Goal: Information Seeking & Learning: Learn about a topic

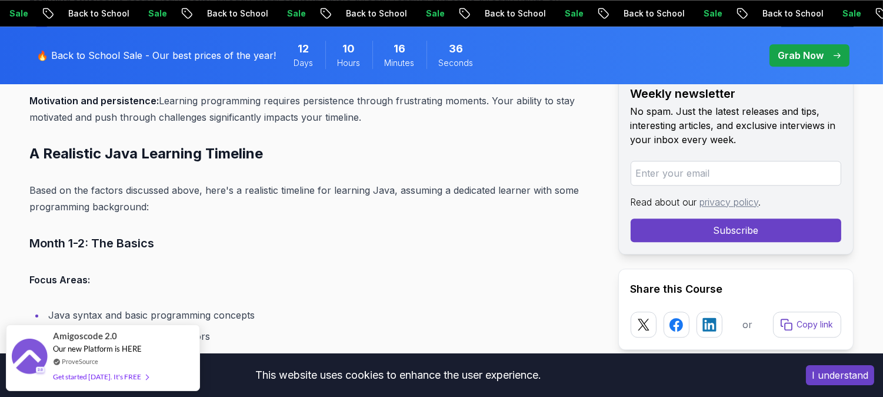
scroll to position [5116, 0]
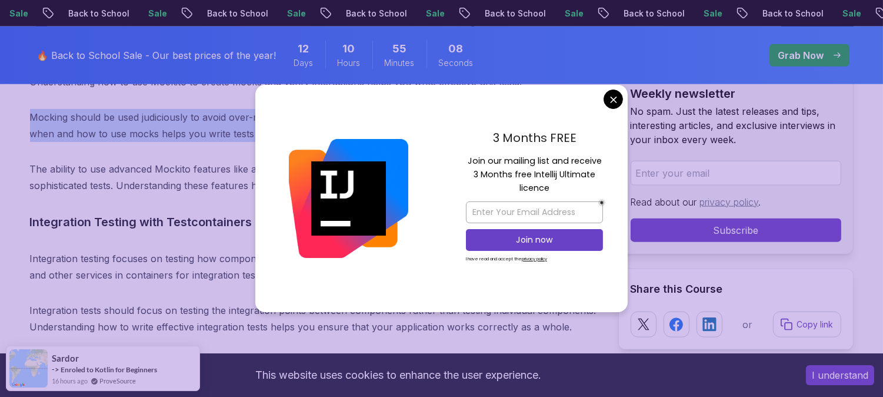
scroll to position [10721, 0]
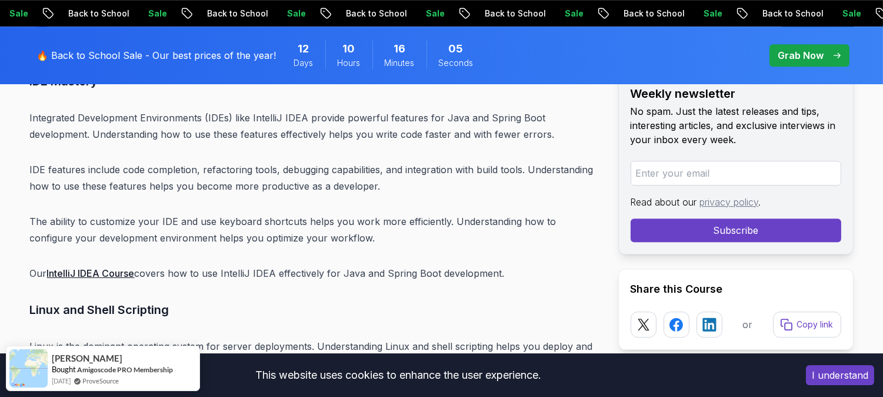
scroll to position [14408, 0]
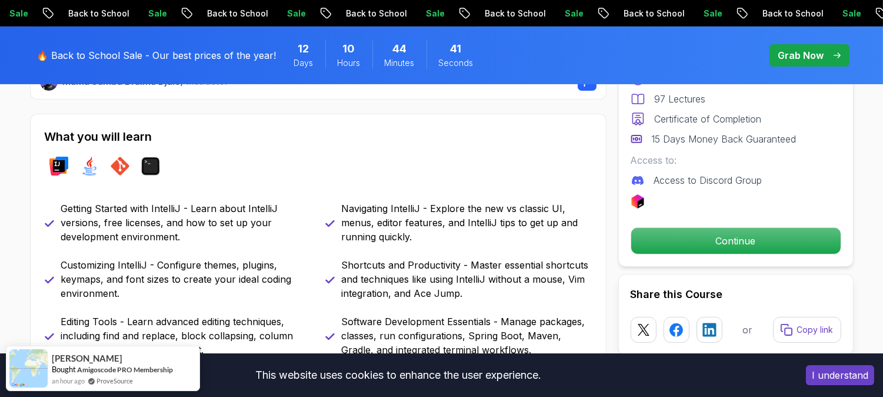
scroll to position [522, 0]
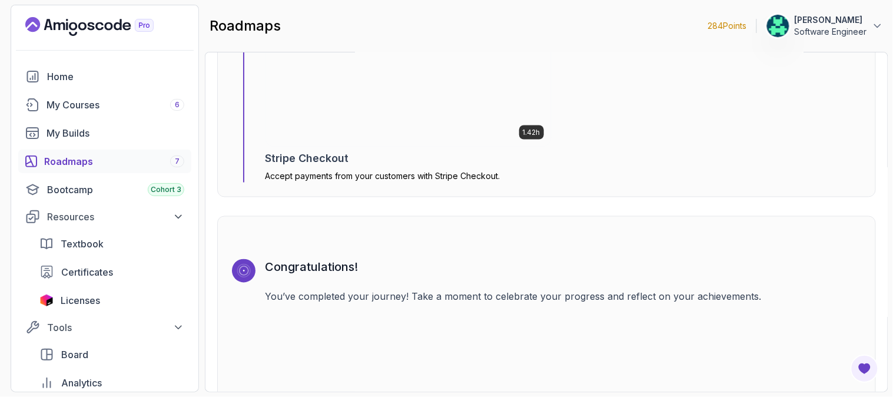
scroll to position [4022, 0]
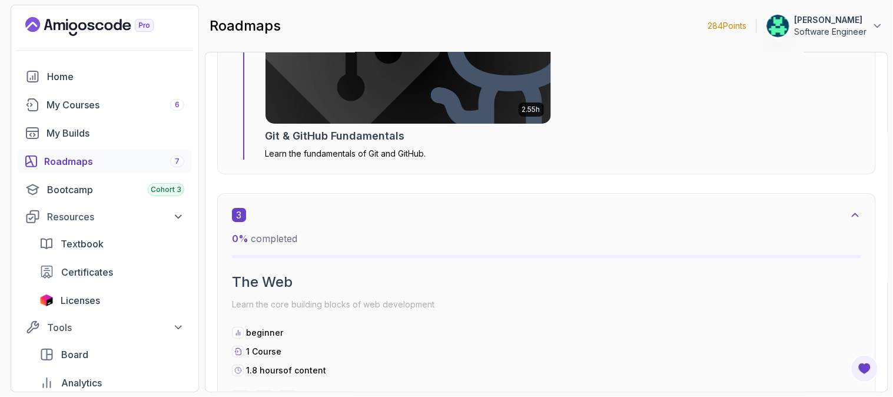
scroll to position [980, 0]
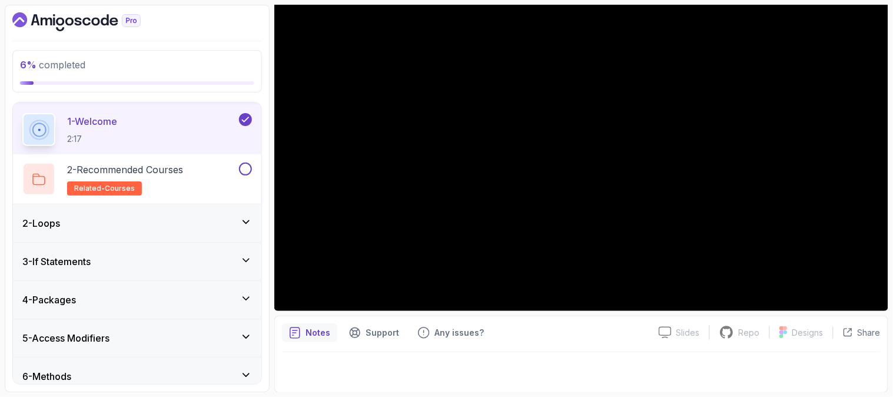
scroll to position [131, 0]
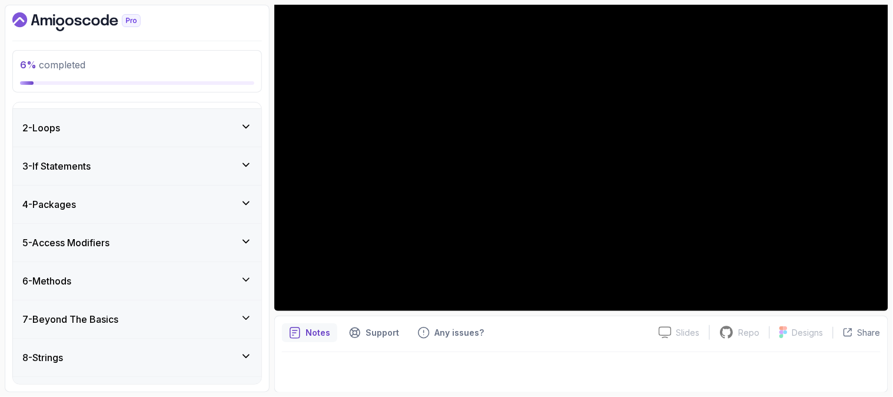
click at [232, 128] on div "2 - Loops" at bounding box center [136, 128] width 229 height 14
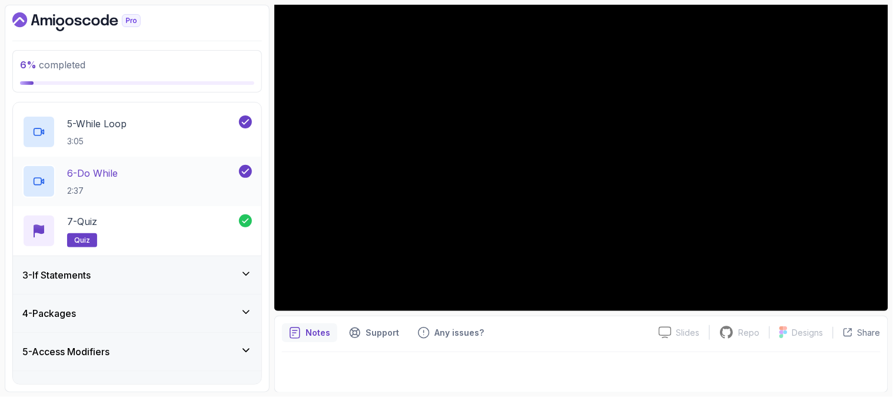
scroll to position [334, 0]
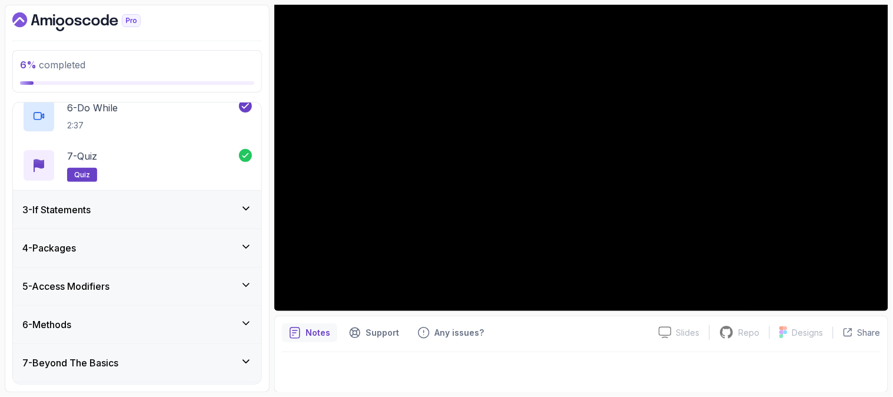
click at [228, 208] on div "3 - If Statements" at bounding box center [136, 209] width 229 height 14
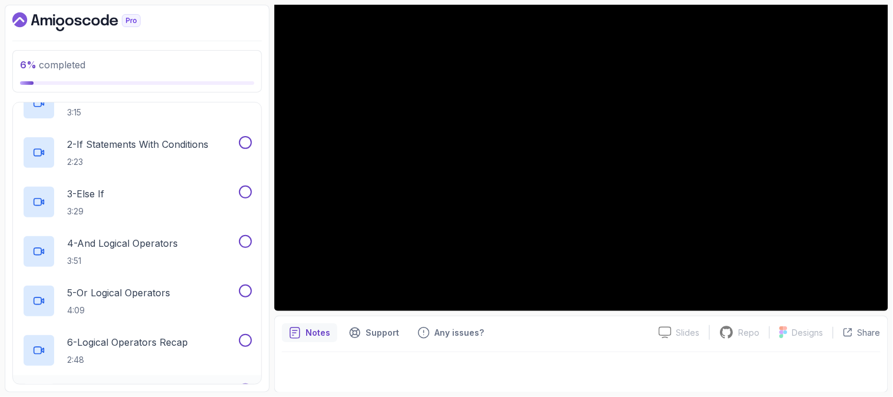
scroll to position [73, 0]
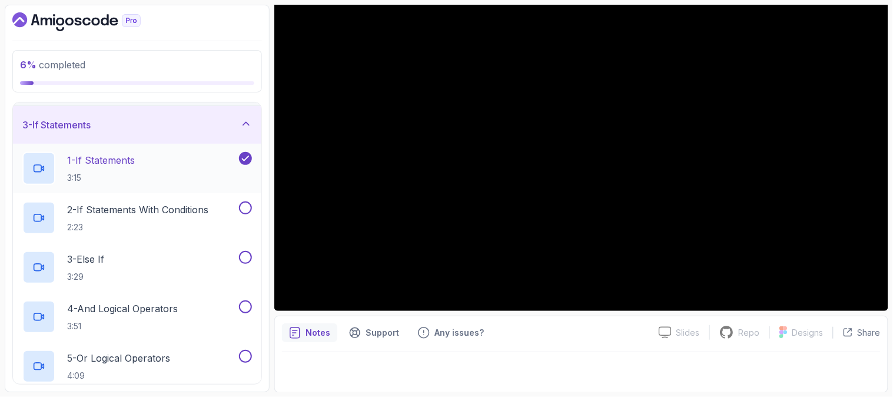
click at [157, 175] on div "1 - If Statements 3:15" at bounding box center [129, 168] width 214 height 33
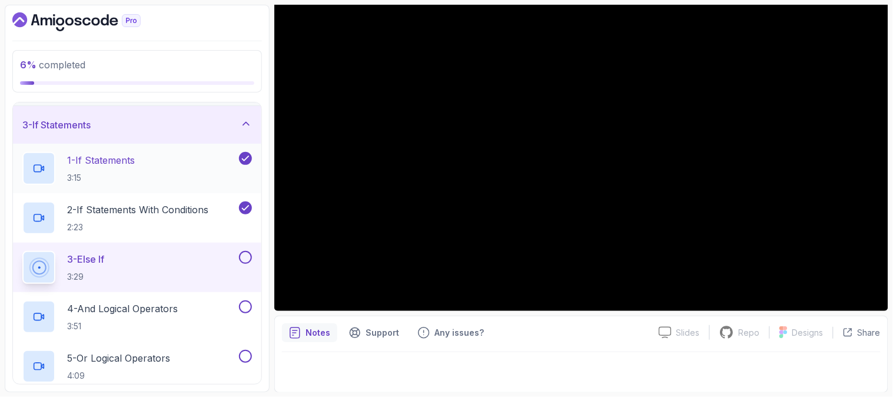
click at [135, 154] on p "1 - If Statements" at bounding box center [101, 160] width 68 height 14
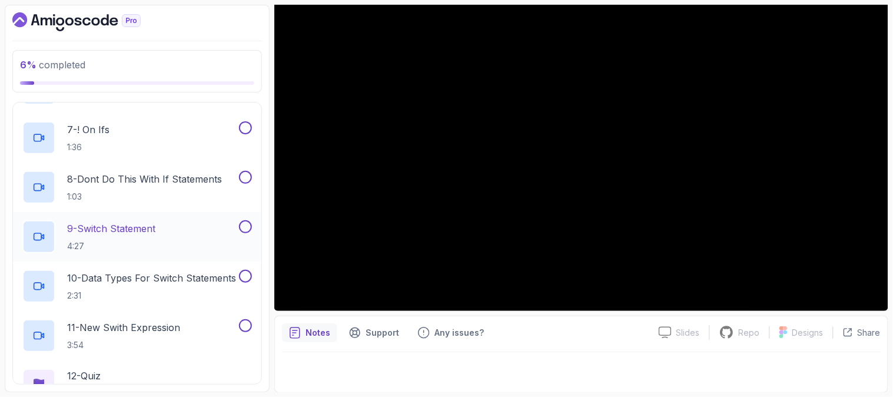
scroll to position [334, 0]
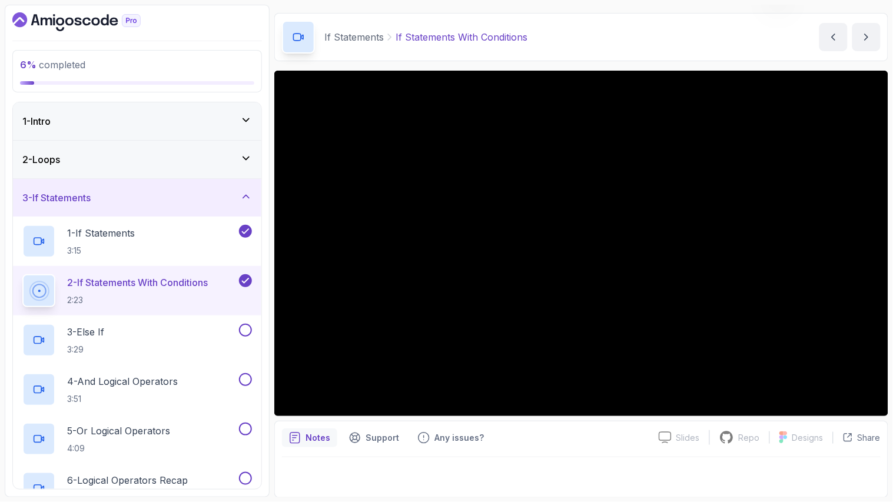
scroll to position [139, 0]
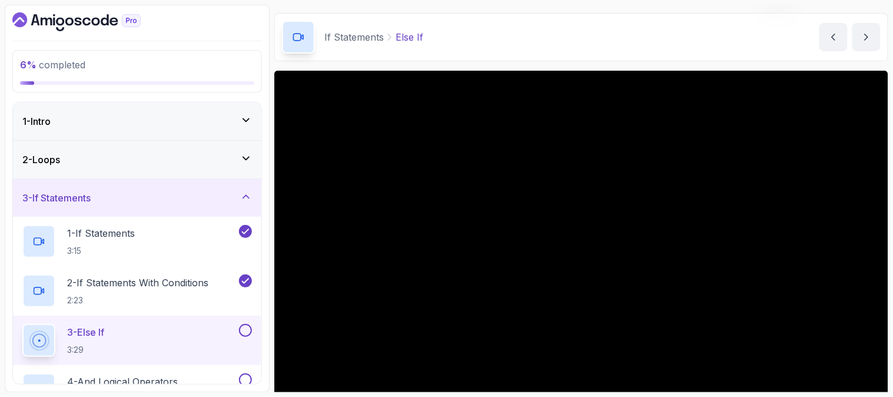
scroll to position [139, 0]
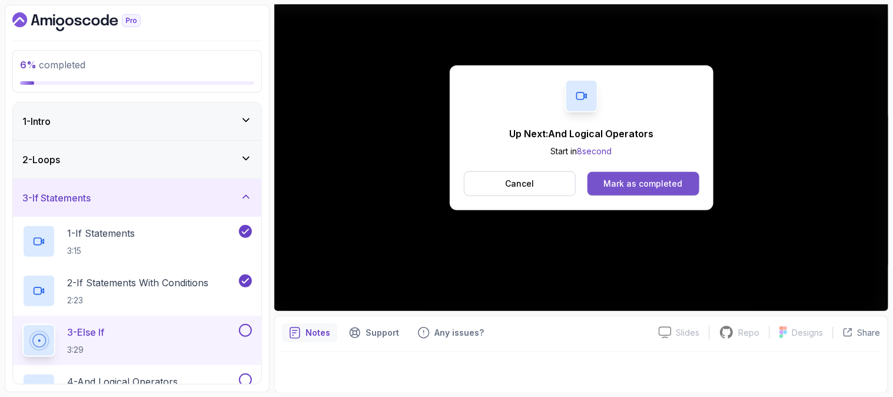
click at [642, 183] on div "Mark as completed" at bounding box center [643, 184] width 79 height 12
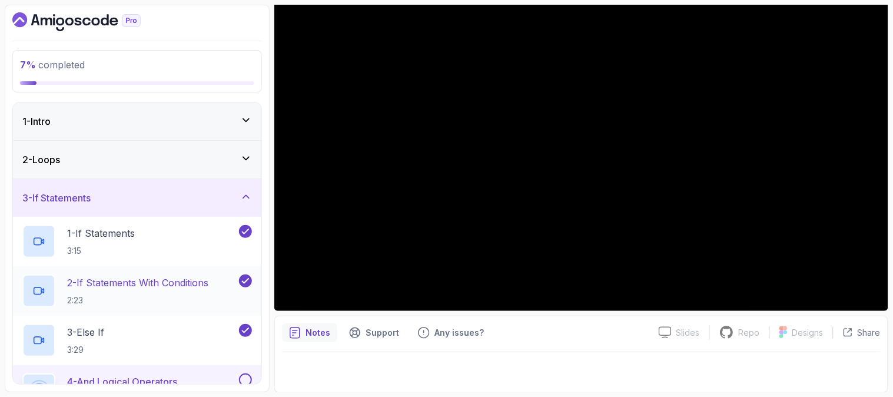
click at [126, 279] on p "2 - If Statements With Conditions" at bounding box center [137, 282] width 141 height 14
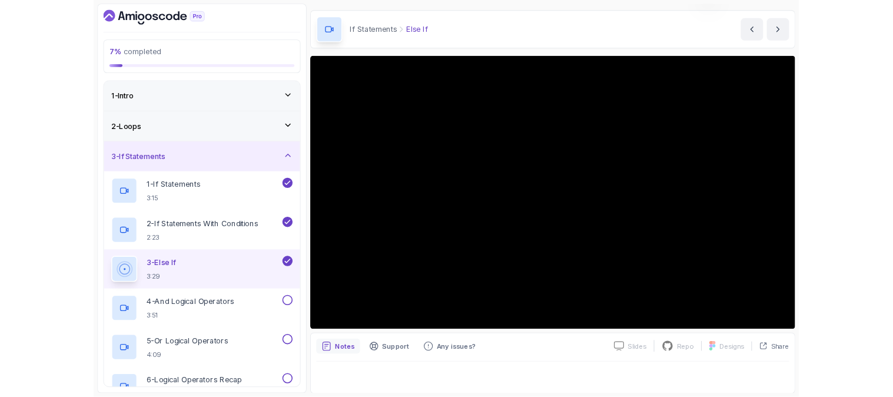
scroll to position [74, 0]
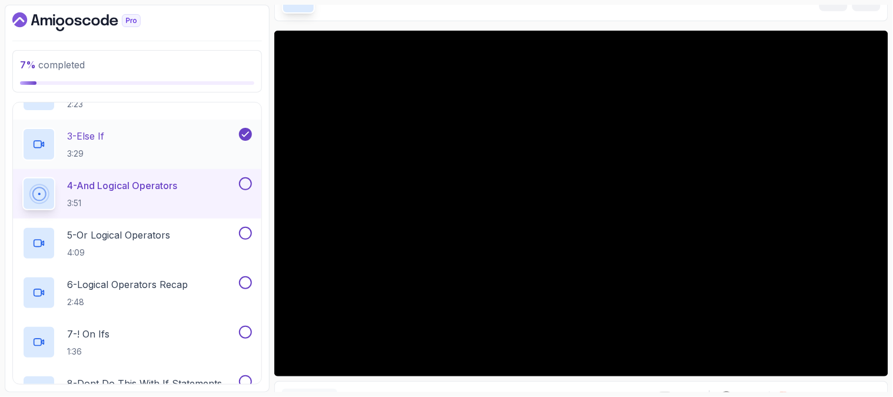
scroll to position [261, 0]
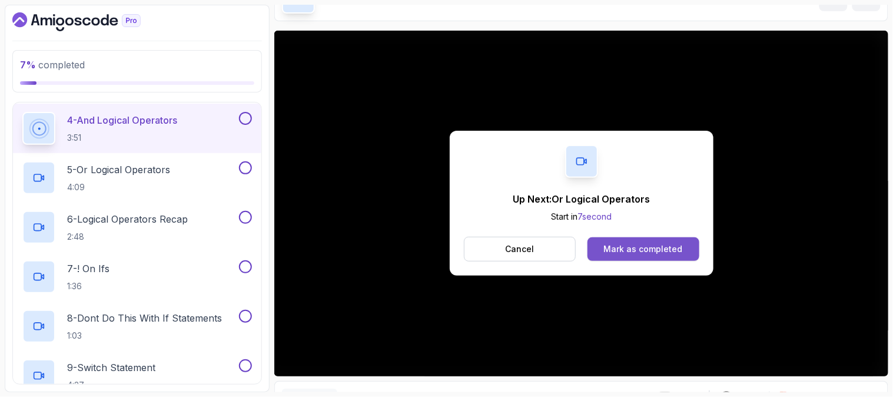
click at [631, 245] on div "Mark as completed" at bounding box center [643, 249] width 79 height 12
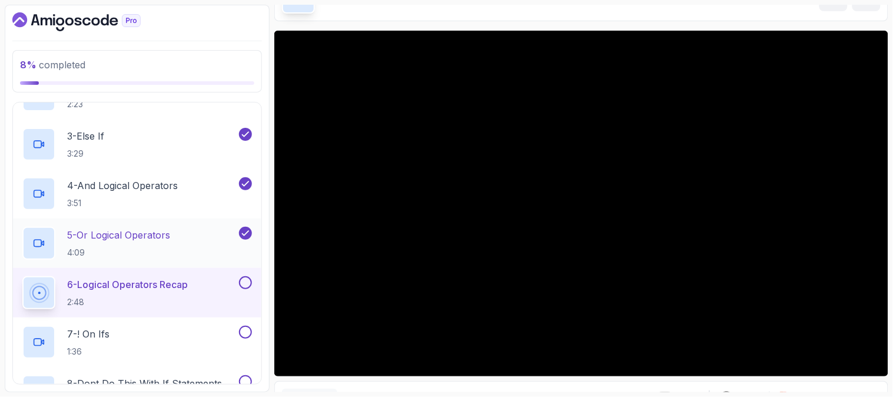
scroll to position [261, 0]
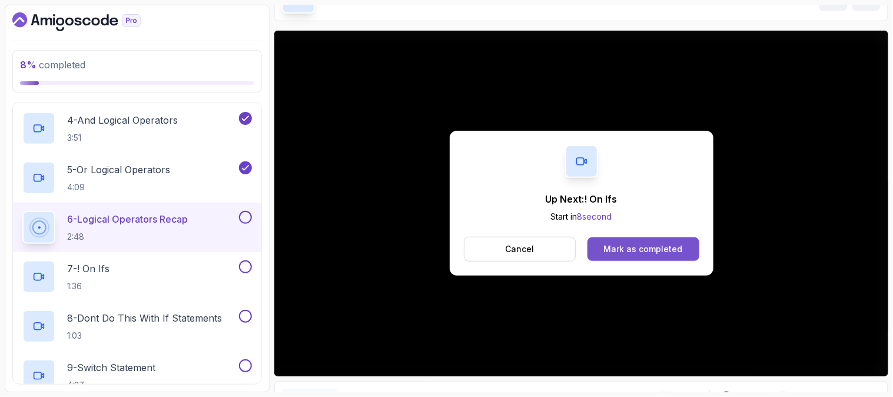
click at [657, 242] on button "Mark as completed" at bounding box center [642, 249] width 111 height 24
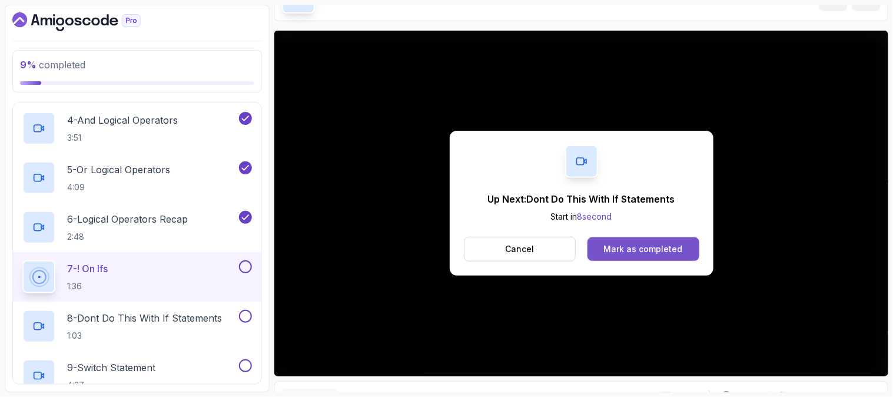
click at [622, 251] on div "Mark as completed" at bounding box center [643, 249] width 79 height 12
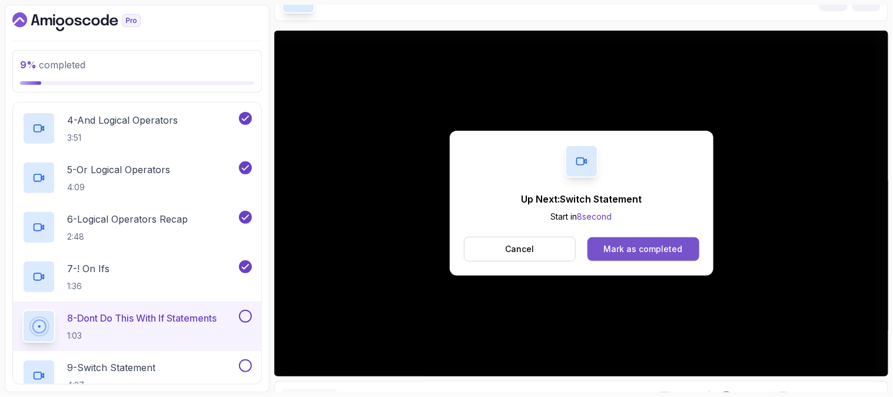
click at [599, 242] on button "Mark as completed" at bounding box center [642, 249] width 111 height 24
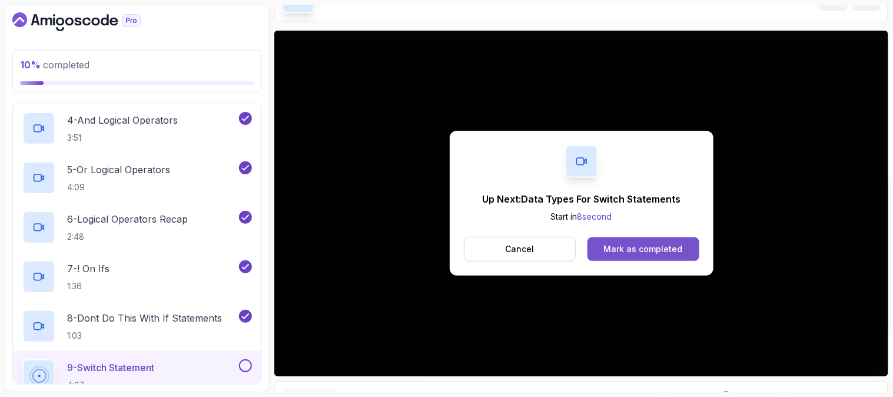
click at [650, 247] on div "Mark as completed" at bounding box center [643, 249] width 79 height 12
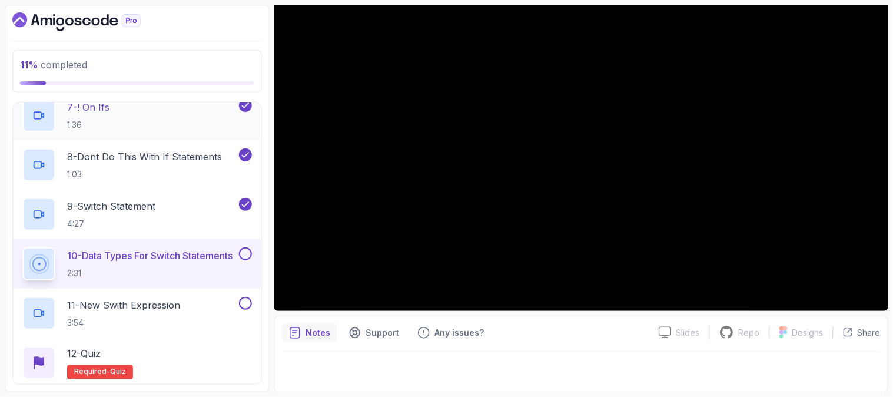
scroll to position [392, 0]
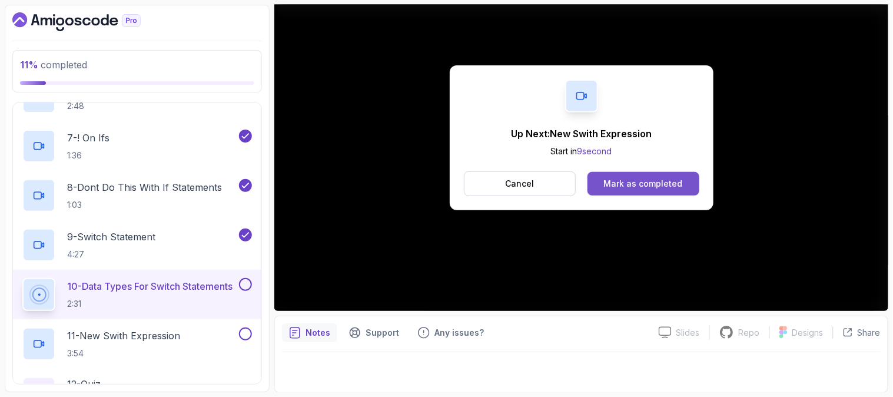
click at [620, 187] on div "Mark as completed" at bounding box center [643, 184] width 79 height 12
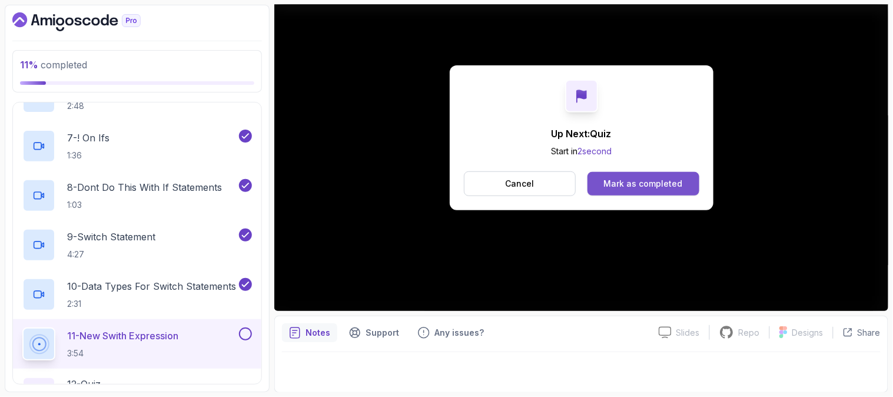
click at [639, 174] on button "Mark as completed" at bounding box center [642, 184] width 111 height 24
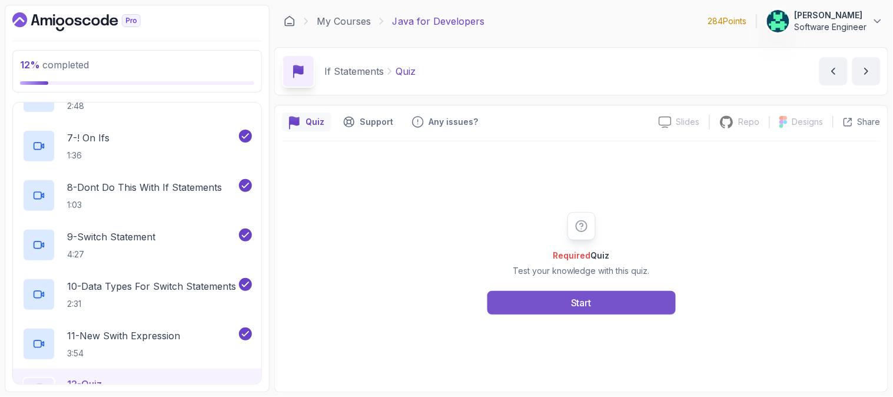
click at [600, 303] on button "Start" at bounding box center [581, 303] width 188 height 24
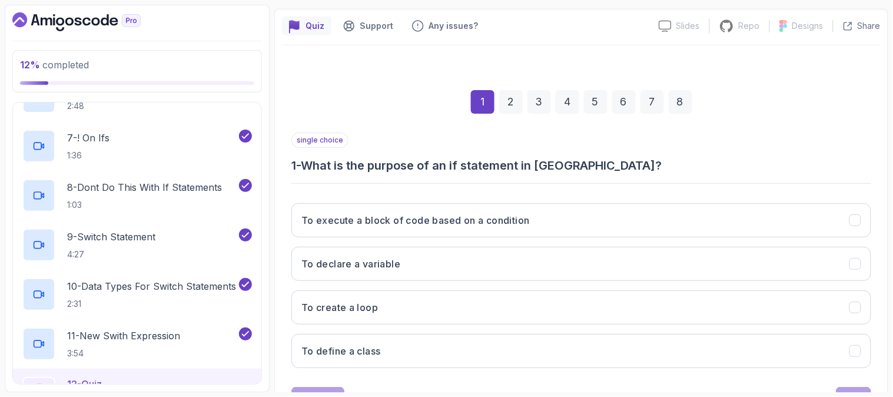
scroll to position [131, 0]
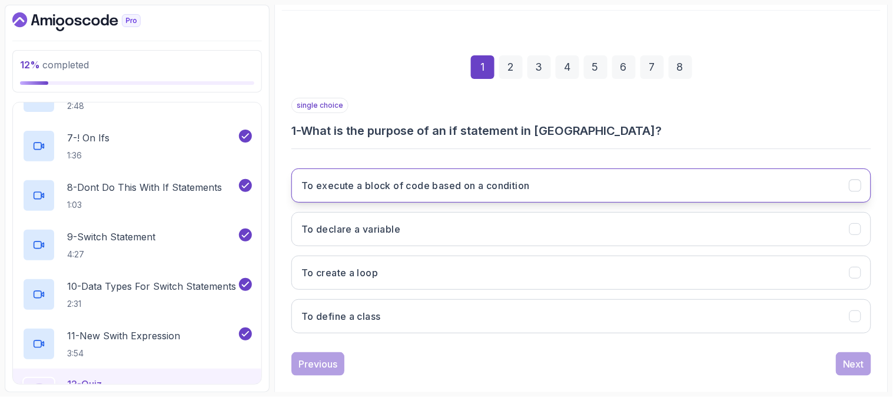
click at [573, 177] on button "To execute a block of code based on a condition" at bounding box center [581, 185] width 580 height 34
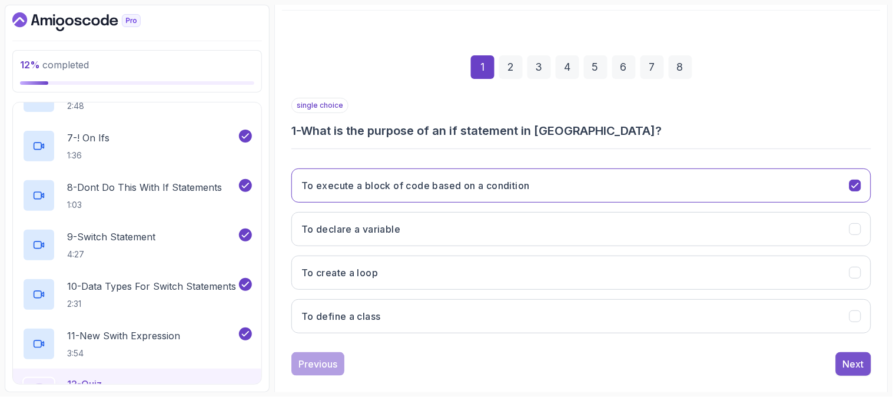
click at [845, 361] on div "Next" at bounding box center [853, 364] width 21 height 14
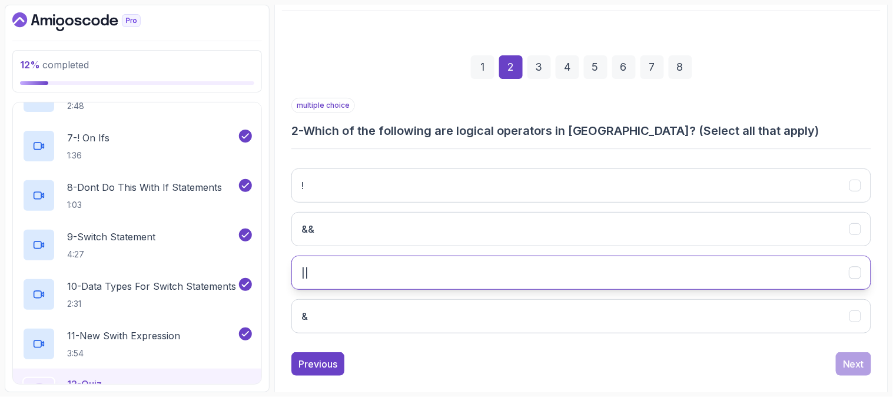
click at [344, 267] on button "||" at bounding box center [581, 272] width 580 height 34
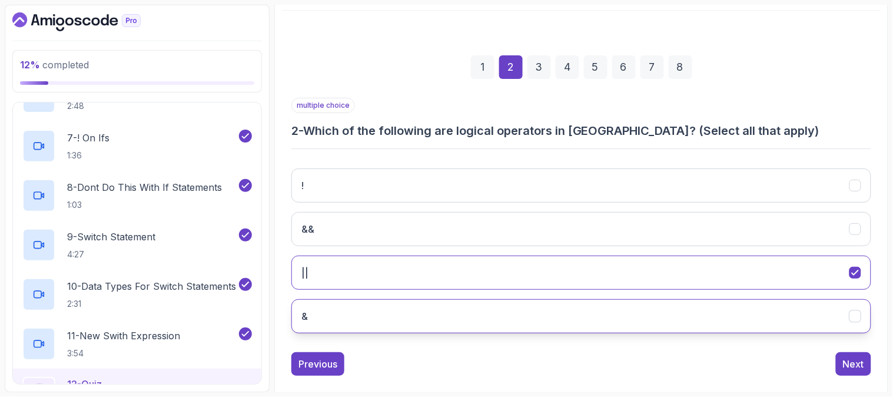
click at [332, 319] on button "&" at bounding box center [581, 316] width 580 height 34
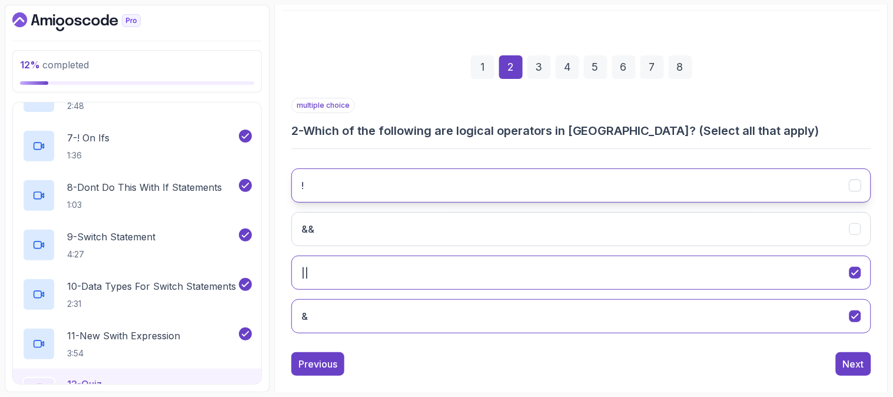
click at [332, 189] on button "!" at bounding box center [581, 185] width 580 height 34
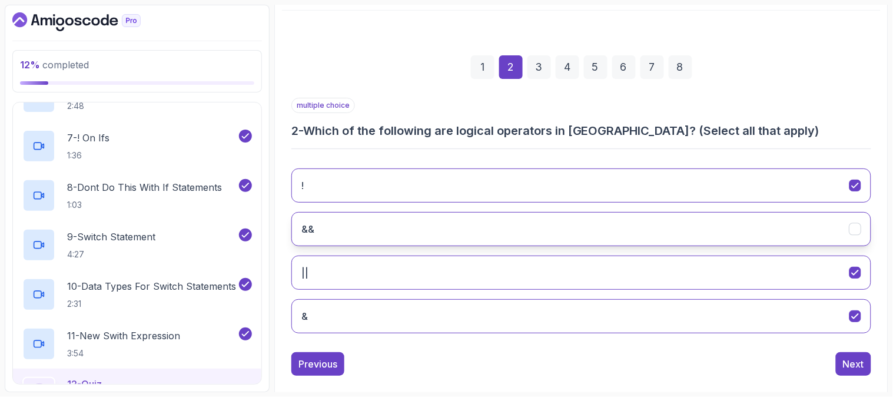
click at [344, 228] on button "&&" at bounding box center [581, 229] width 580 height 34
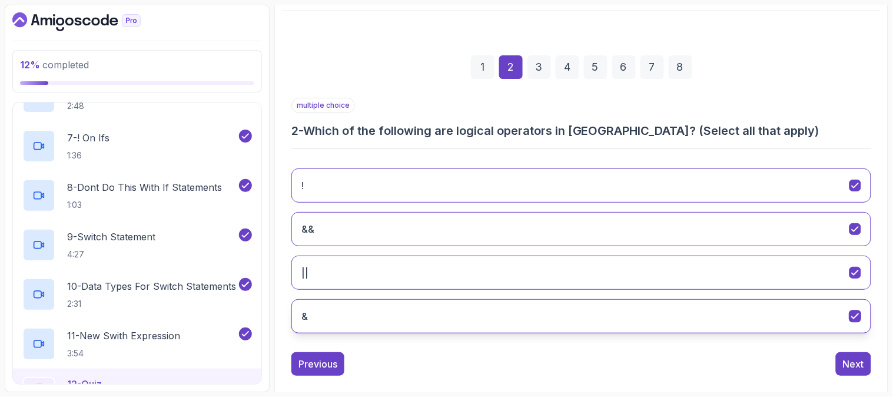
click at [321, 316] on button "&" at bounding box center [581, 316] width 580 height 34
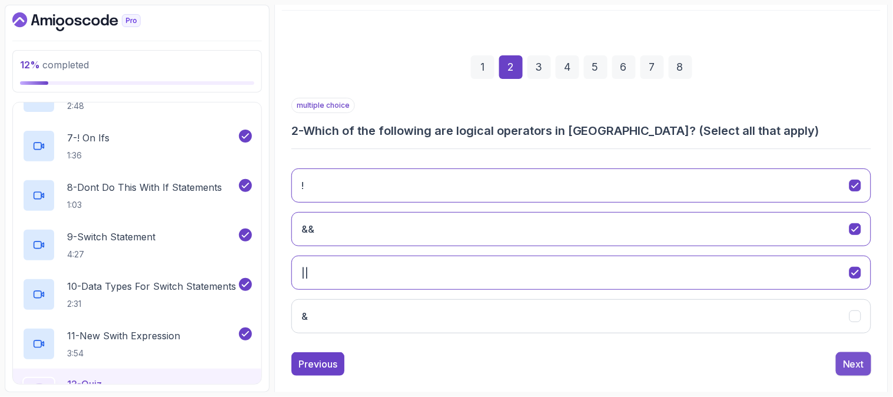
click at [853, 364] on div "Next" at bounding box center [853, 364] width 21 height 14
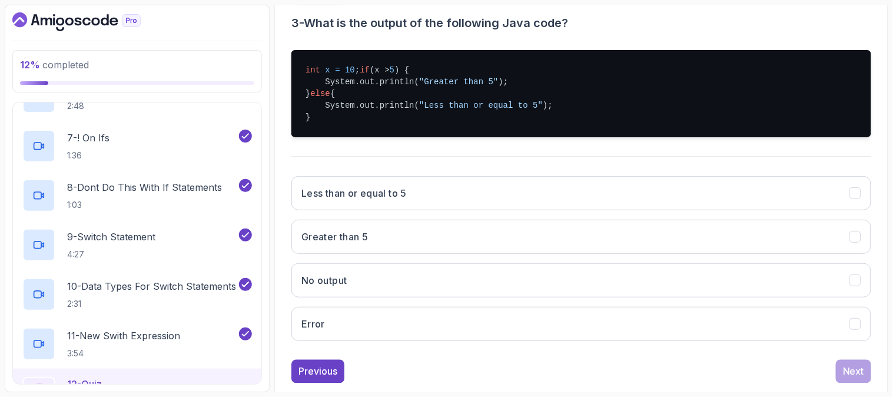
scroll to position [261, 0]
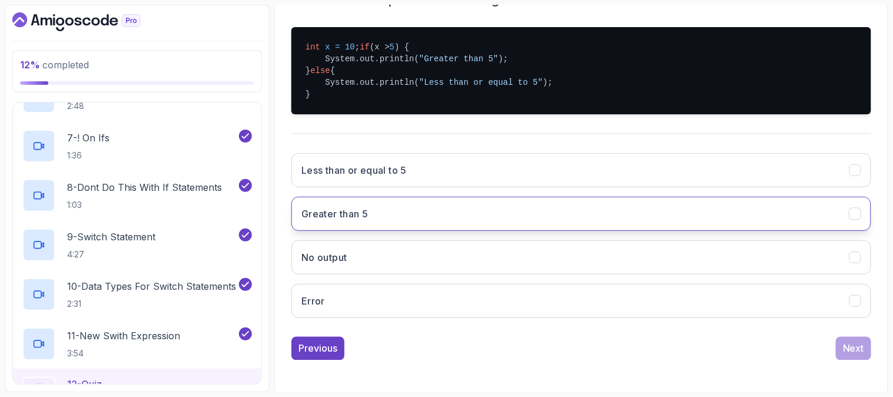
click at [363, 217] on button "Greater than 5" at bounding box center [581, 214] width 580 height 34
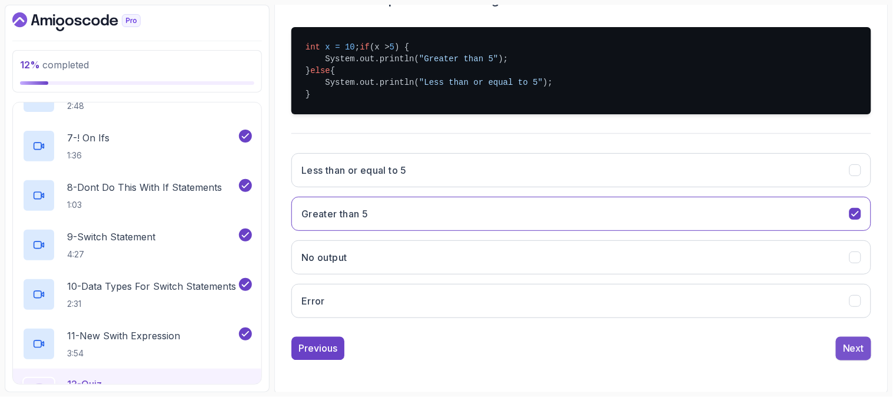
click at [848, 354] on div "Next" at bounding box center [853, 348] width 21 height 14
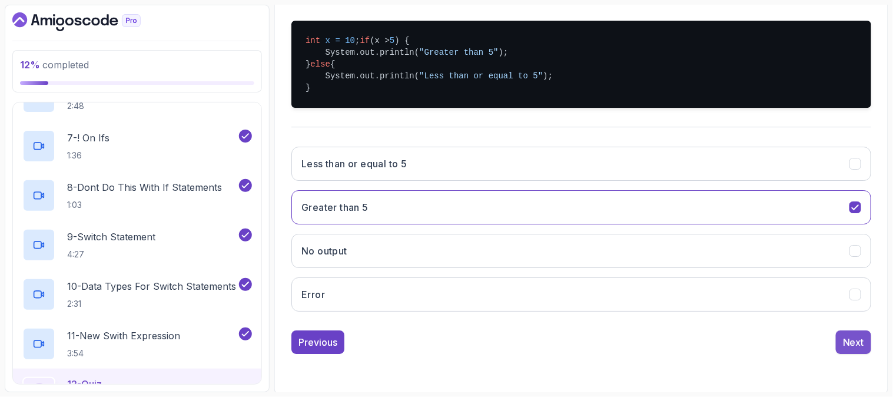
scroll to position [148, 0]
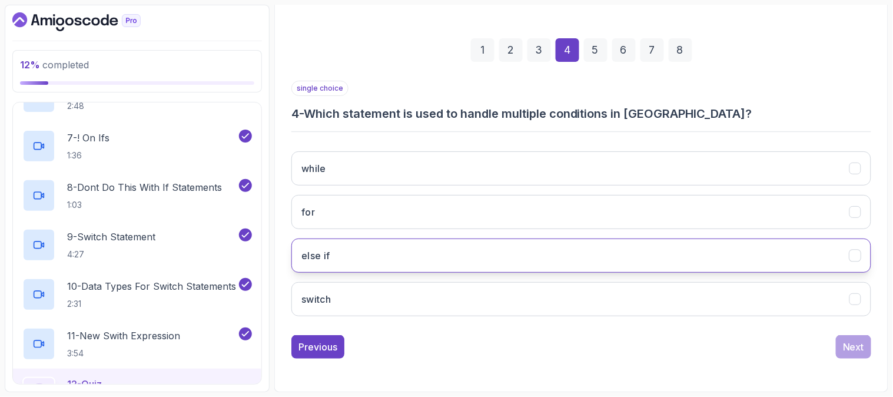
click at [343, 257] on button "else if" at bounding box center [581, 255] width 580 height 34
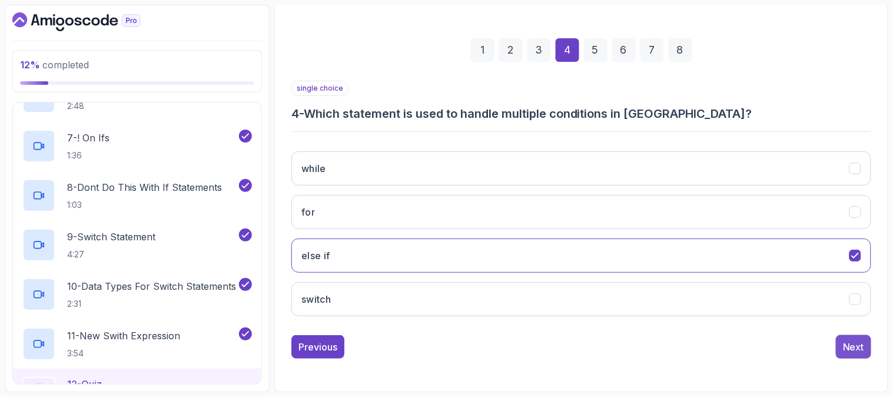
click at [850, 345] on div "Next" at bounding box center [853, 346] width 21 height 14
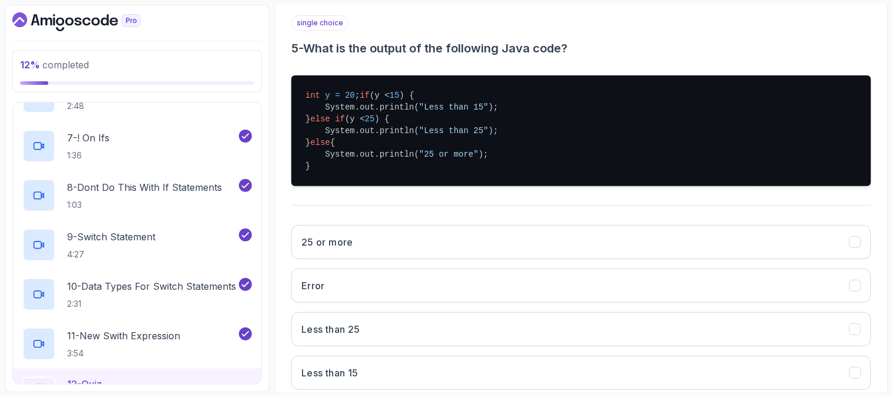
scroll to position [278, 0]
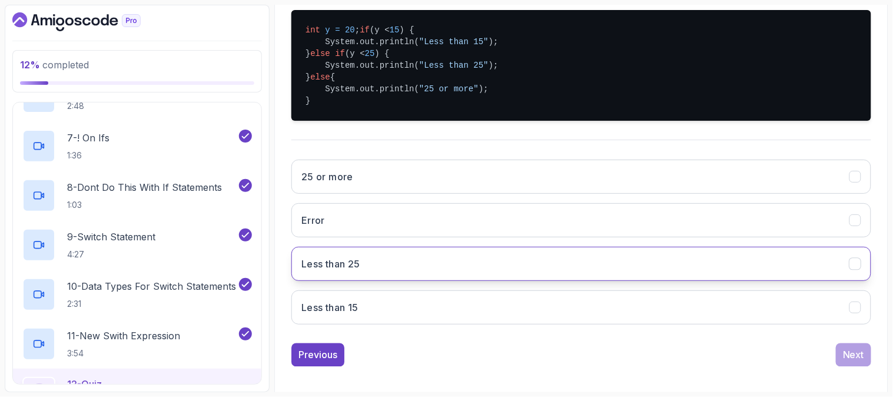
click at [421, 269] on button "Less than 25" at bounding box center [581, 264] width 580 height 34
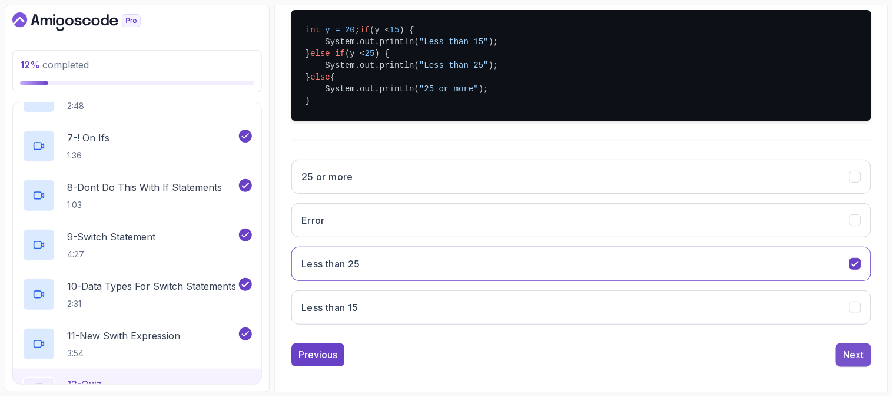
click at [850, 362] on div "Next" at bounding box center [853, 355] width 21 height 14
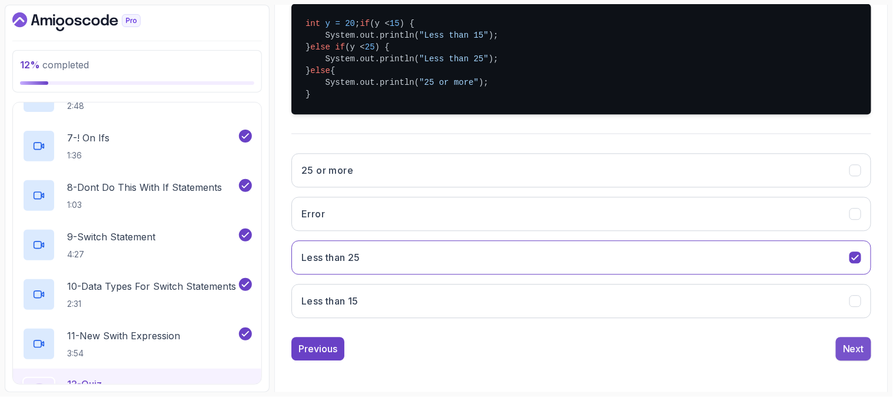
scroll to position [148, 0]
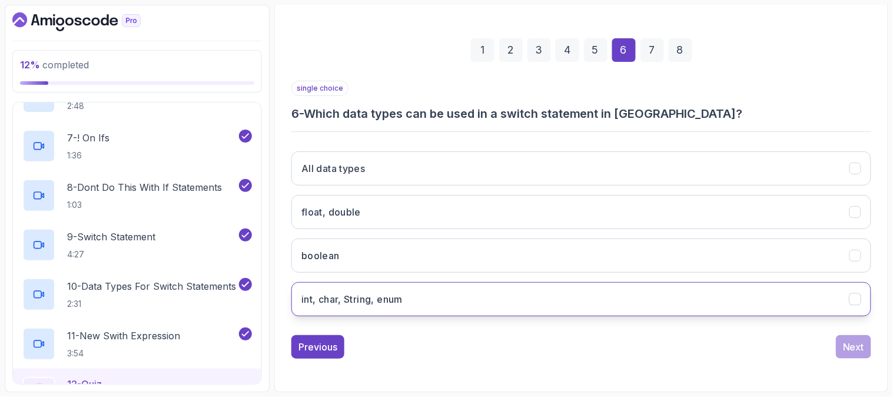
click at [418, 299] on button "int, char, String, enum" at bounding box center [581, 299] width 580 height 34
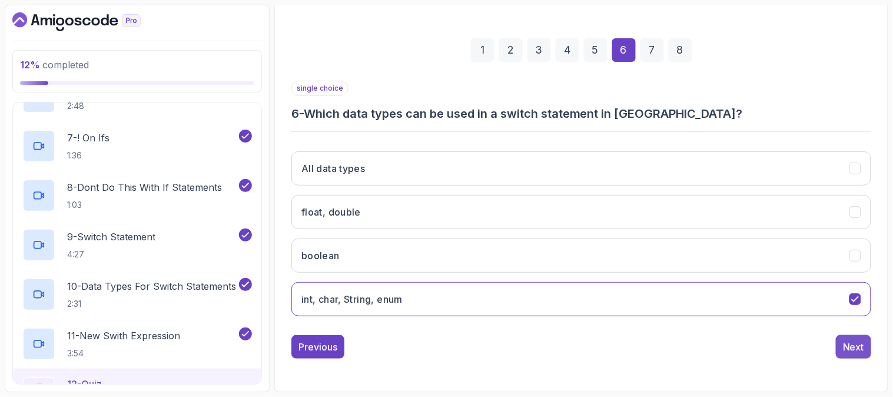
click at [844, 340] on div "Next" at bounding box center [853, 346] width 21 height 14
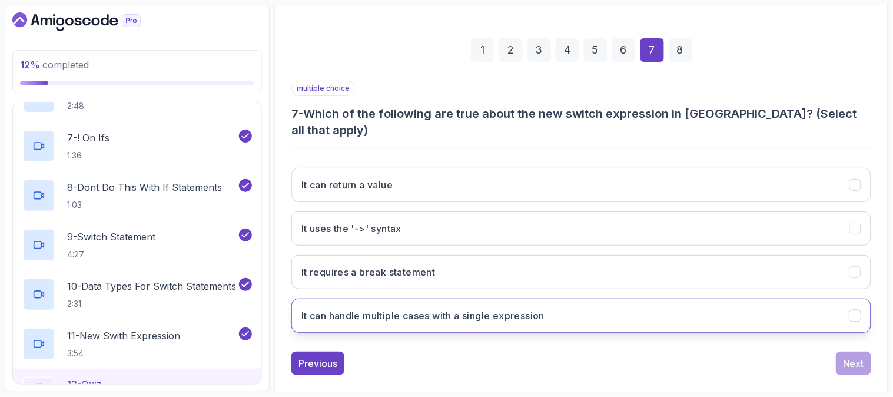
click at [569, 298] on button "It can handle multiple cases with a single expression" at bounding box center [581, 315] width 580 height 34
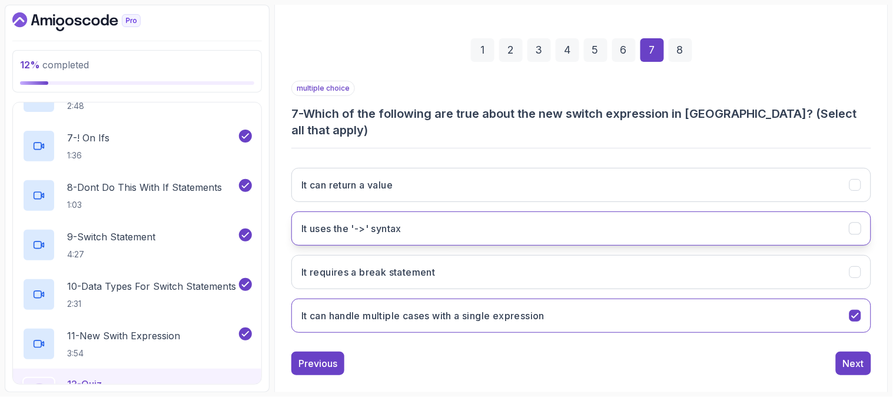
click at [414, 211] on button "It uses the '->' syntax" at bounding box center [581, 228] width 580 height 34
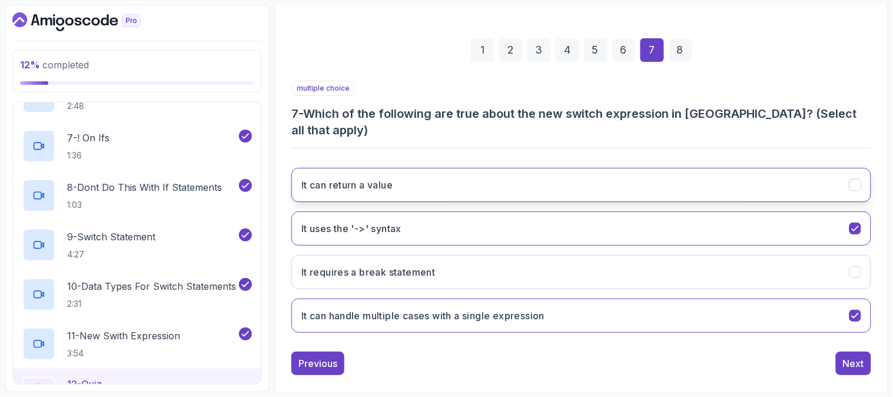
click at [465, 168] on button "It can return a value" at bounding box center [581, 185] width 580 height 34
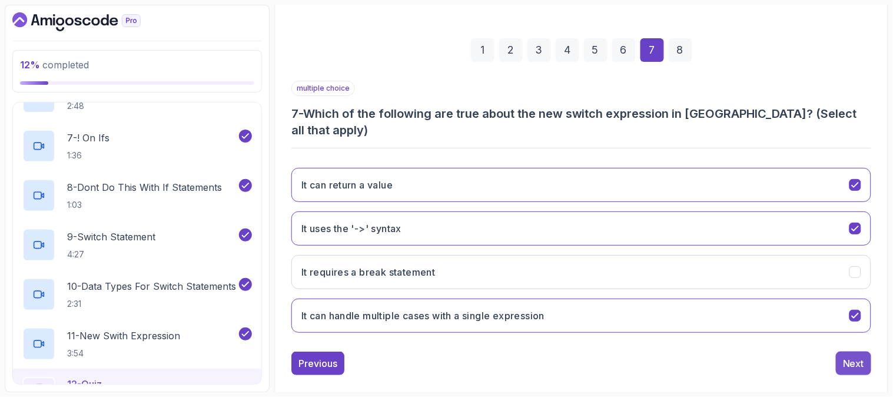
click at [861, 356] on div "Next" at bounding box center [853, 363] width 21 height 14
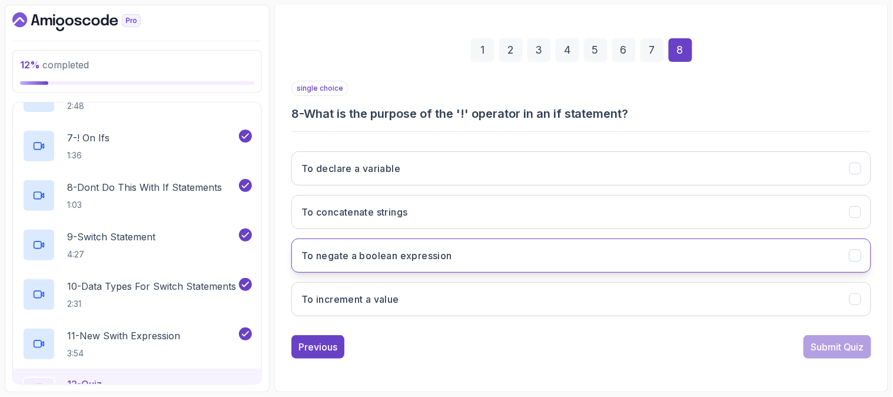
click at [671, 259] on button "To negate a boolean expression" at bounding box center [581, 255] width 580 height 34
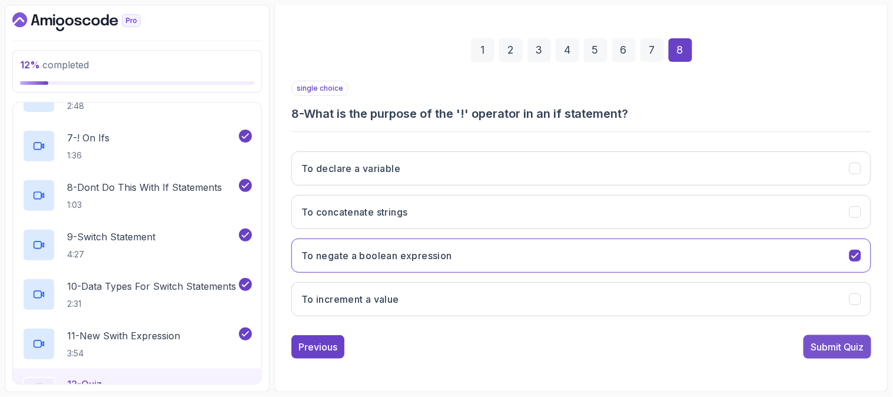
click at [825, 345] on div "Submit Quiz" at bounding box center [837, 346] width 54 height 14
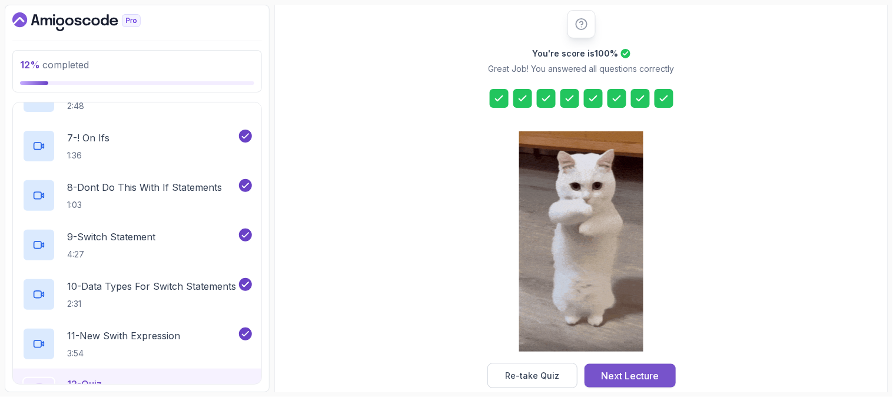
click at [633, 374] on div "Next Lecture" at bounding box center [630, 375] width 58 height 14
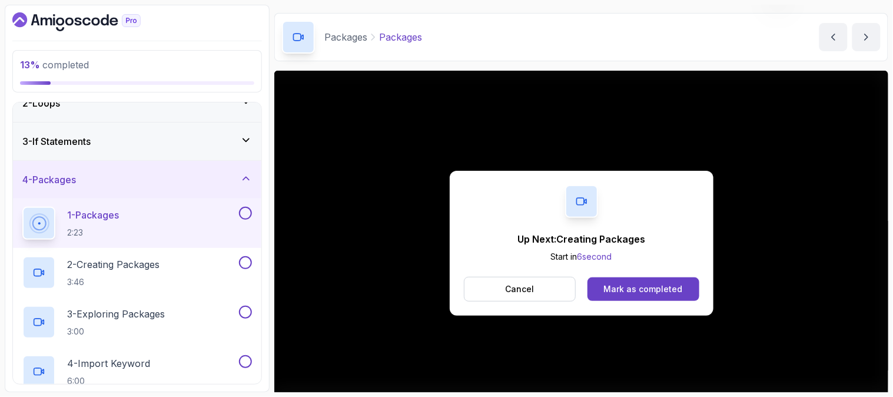
scroll to position [131, 0]
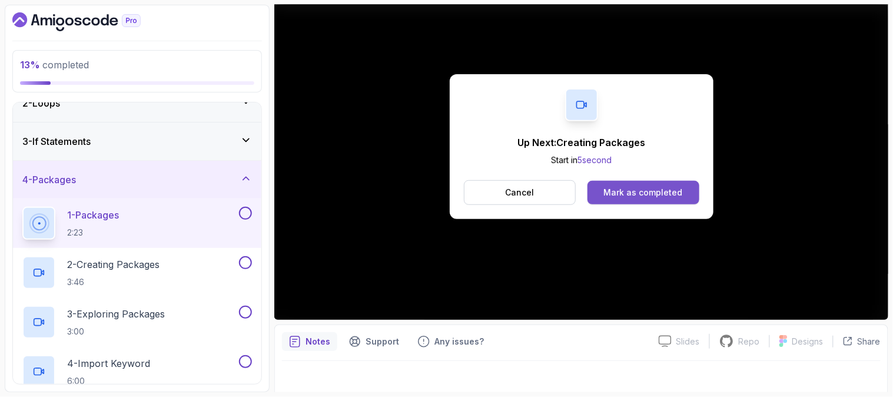
click at [653, 189] on div "Mark as completed" at bounding box center [643, 193] width 79 height 12
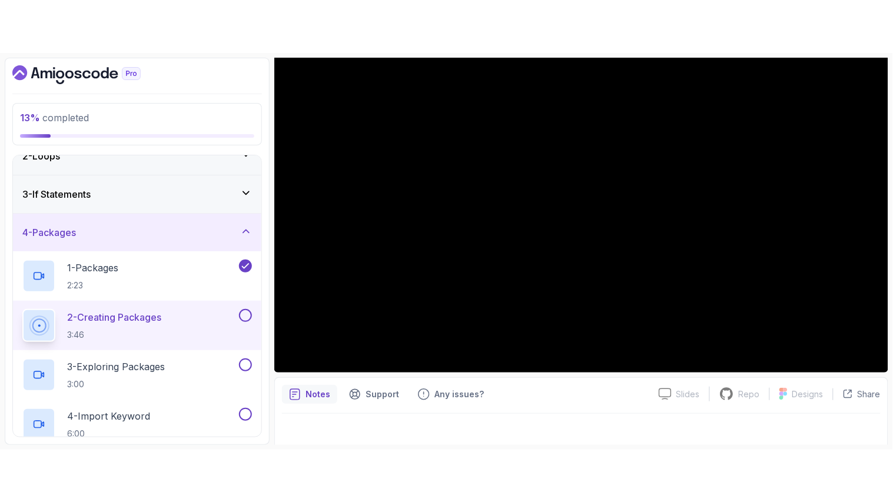
scroll to position [139, 0]
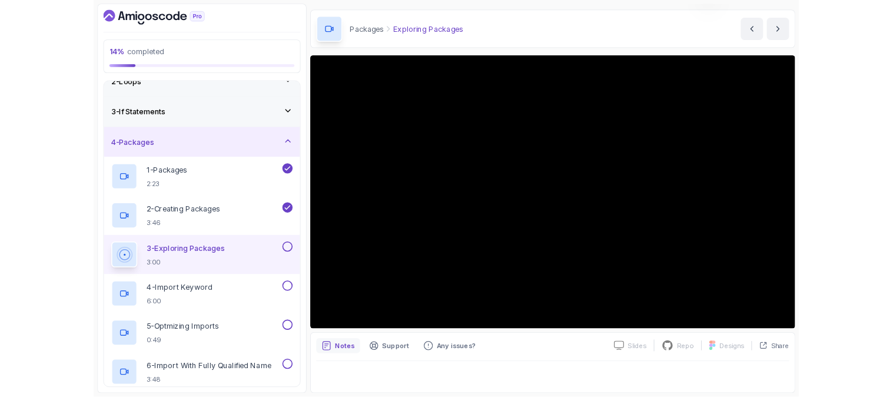
scroll to position [34, 0]
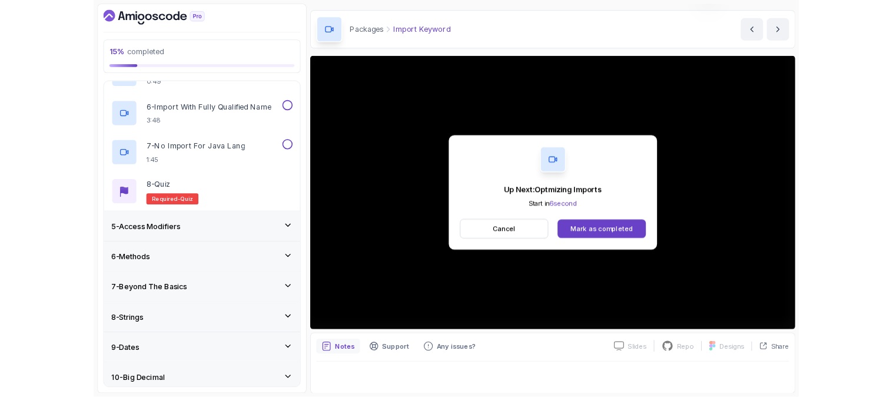
scroll to position [139, 0]
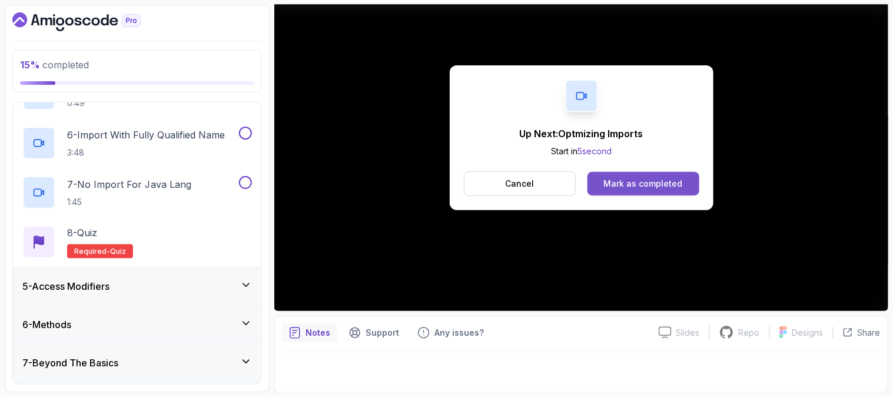
click at [666, 180] on div "Mark as completed" at bounding box center [643, 184] width 79 height 12
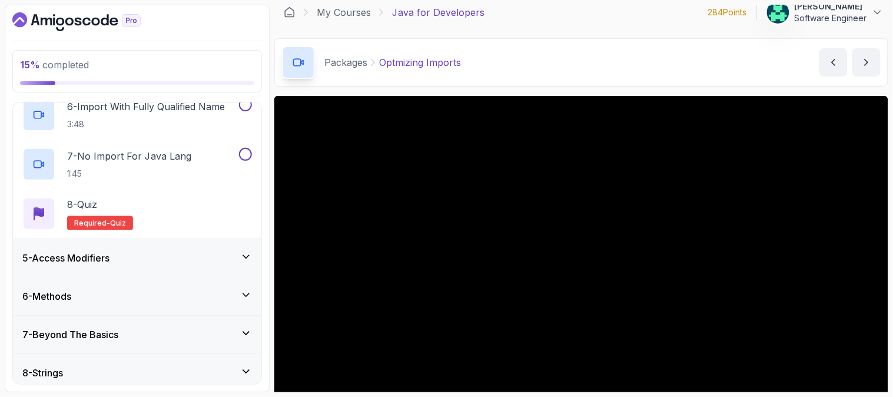
scroll to position [449, 0]
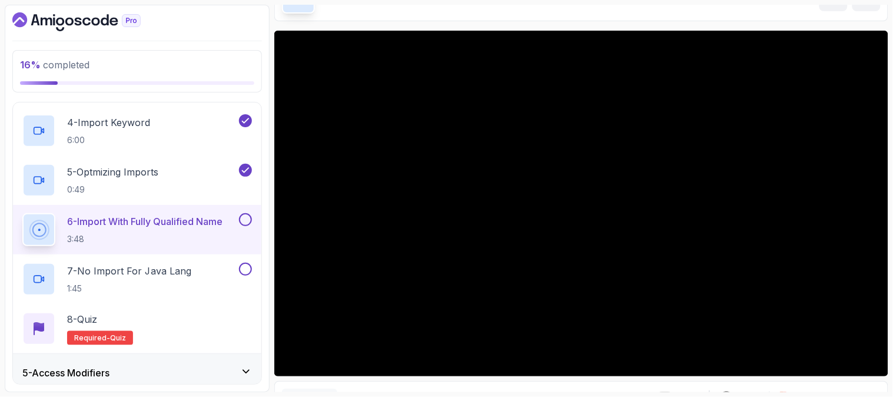
scroll to position [318, 0]
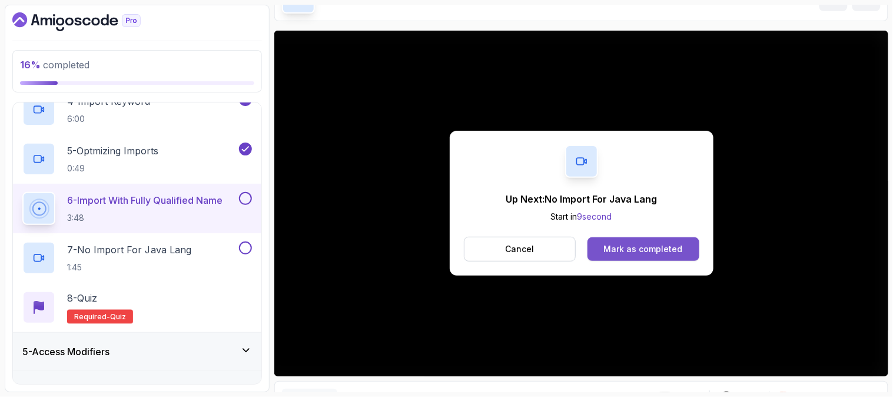
click at [644, 247] on div "Mark as completed" at bounding box center [643, 249] width 79 height 12
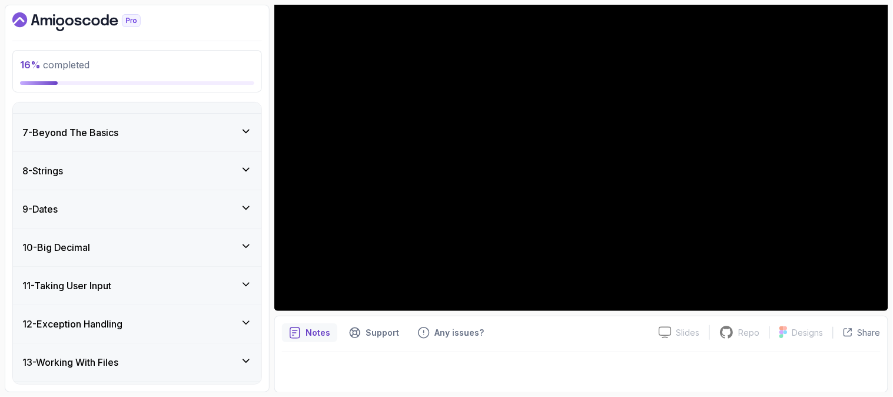
scroll to position [580, 0]
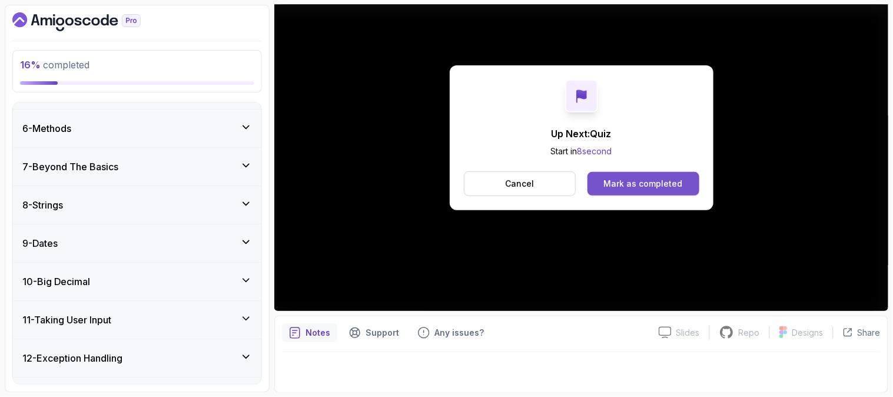
click at [650, 184] on div "Mark as completed" at bounding box center [643, 184] width 79 height 12
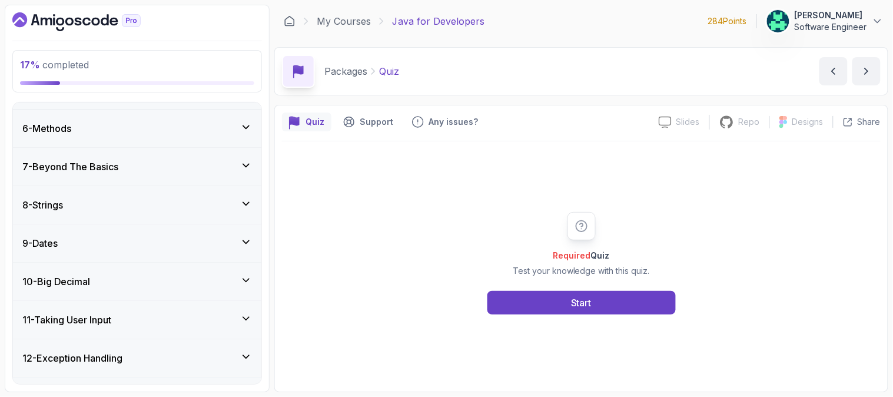
click at [727, 21] on p "284 Points" at bounding box center [727, 21] width 39 height 12
click at [708, 24] on p "284 Points" at bounding box center [727, 21] width 39 height 12
click at [614, 222] on div "Required Quiz Test your knowledge with this quiz. Start" at bounding box center [581, 263] width 226 height 102
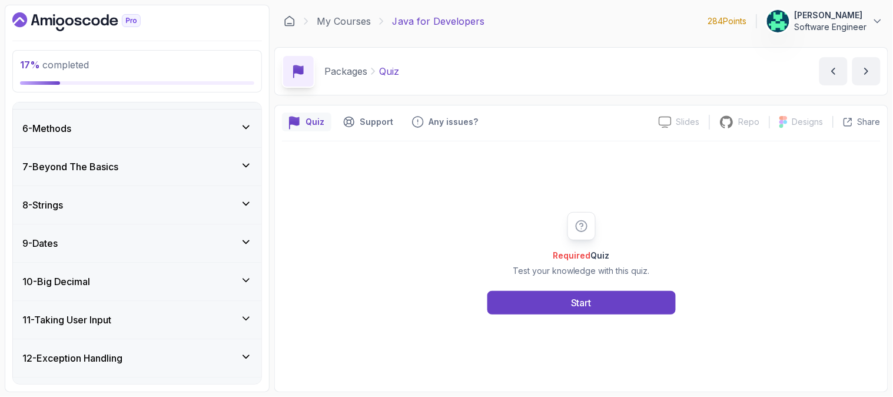
click at [724, 20] on p "284 Points" at bounding box center [727, 21] width 39 height 12
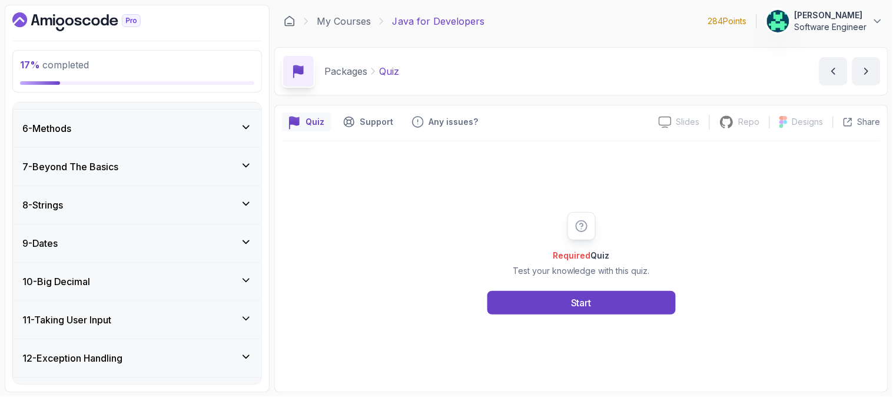
click at [724, 20] on p "284 Points" at bounding box center [727, 21] width 39 height 12
click at [521, 181] on div "Required Quiz Test your knowledge with this quiz. Start" at bounding box center [581, 262] width 598 height 243
click at [575, 259] on span "Required" at bounding box center [572, 255] width 38 height 10
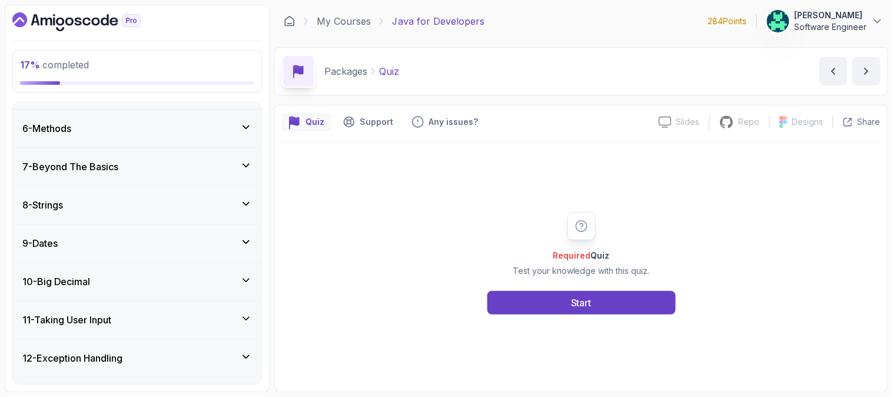
click at [575, 259] on span "Required" at bounding box center [572, 255] width 38 height 10
click at [607, 256] on h2 "Required Quiz" at bounding box center [580, 255] width 137 height 12
click at [668, 230] on div "Required Quiz Test your knowledge with this quiz. Start" at bounding box center [581, 263] width 226 height 102
click at [663, 228] on div "Required Quiz Test your knowledge with this quiz. Start" at bounding box center [581, 263] width 226 height 102
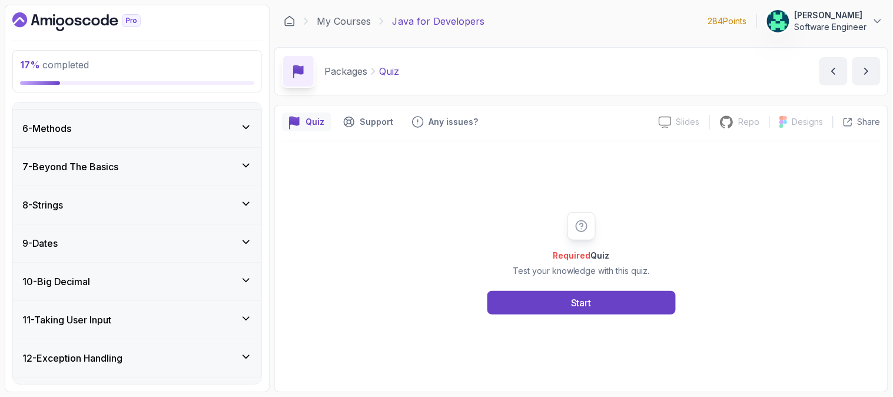
click at [574, 251] on span "Required" at bounding box center [572, 255] width 38 height 10
click at [619, 218] on div "Required Quiz Test your knowledge with this quiz. Start" at bounding box center [581, 263] width 226 height 102
click at [583, 255] on span "Required" at bounding box center [572, 255] width 38 height 10
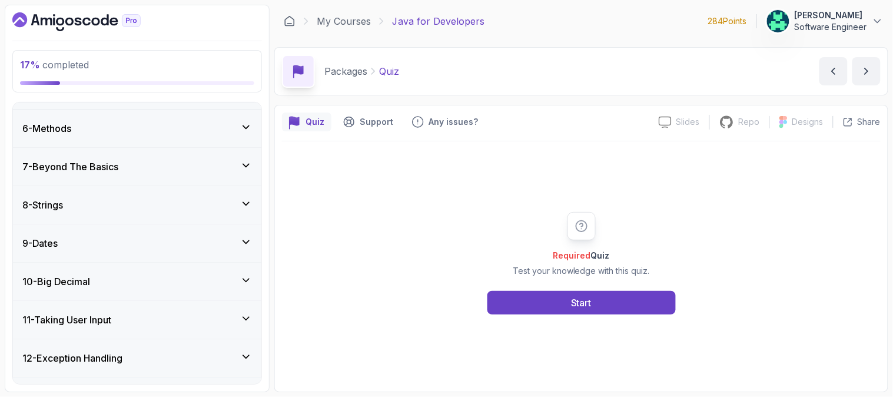
click at [598, 254] on h2 "Required Quiz" at bounding box center [580, 255] width 137 height 12
click at [572, 259] on span "Required" at bounding box center [572, 255] width 38 height 10
click at [603, 255] on h2 "Required Quiz" at bounding box center [580, 255] width 137 height 12
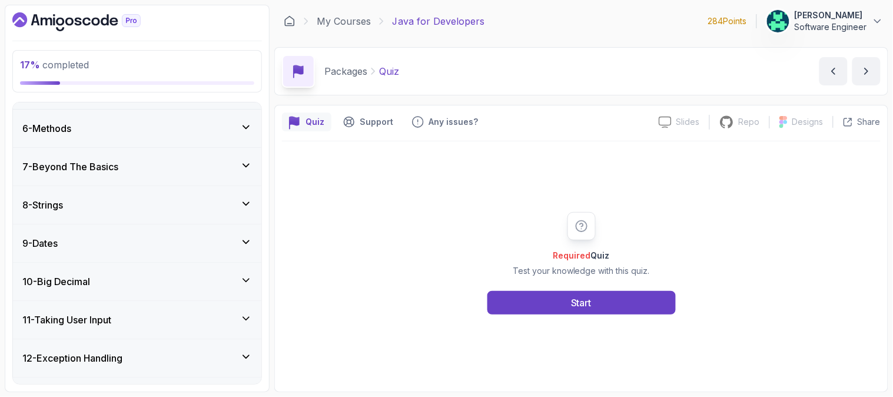
click at [603, 255] on h2 "Required Quiz" at bounding box center [580, 255] width 137 height 12
click at [577, 257] on span "Required" at bounding box center [572, 255] width 38 height 10
click at [600, 255] on h2 "Required Quiz" at bounding box center [580, 255] width 137 height 12
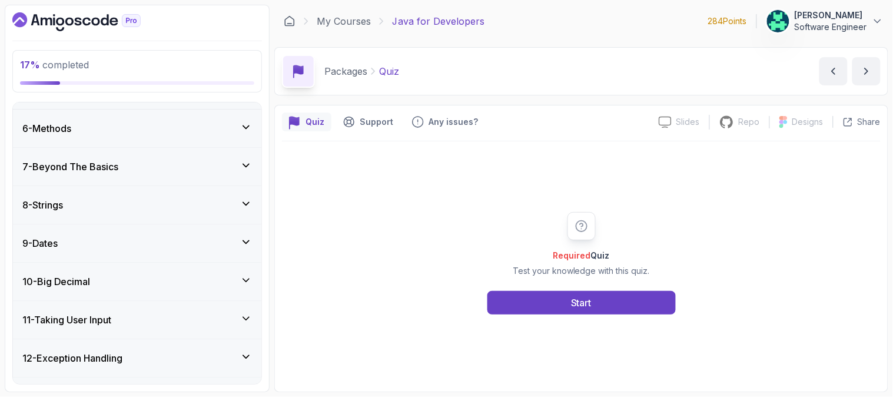
click at [580, 254] on span "Required" at bounding box center [572, 255] width 38 height 10
click at [601, 255] on h2 "Required Quiz" at bounding box center [580, 255] width 137 height 12
click at [575, 256] on span "Required" at bounding box center [572, 255] width 38 height 10
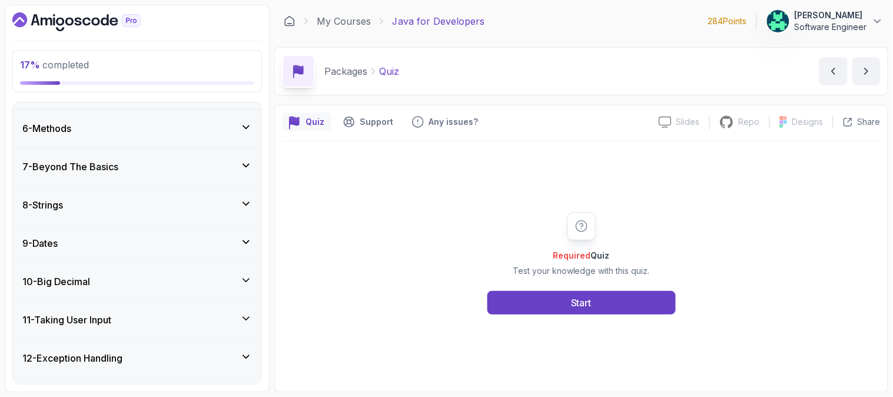
click at [575, 256] on span "Required" at bounding box center [572, 255] width 38 height 10
click at [597, 257] on h2 "Required Quiz" at bounding box center [580, 255] width 137 height 12
click at [600, 257] on h2 "Required Quiz" at bounding box center [580, 255] width 137 height 12
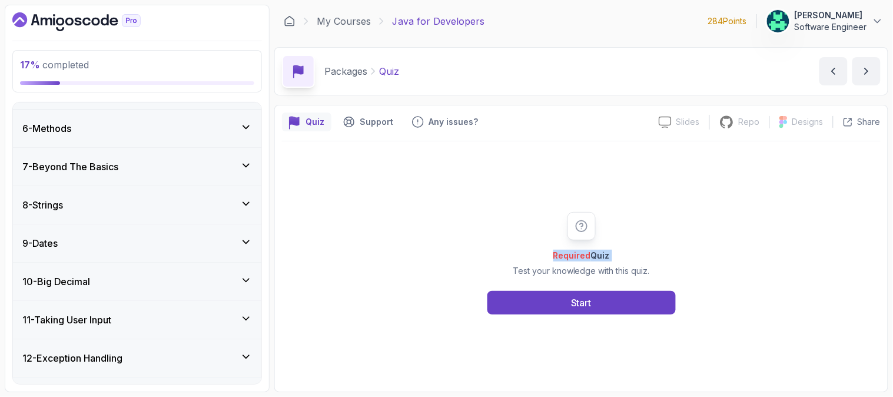
click at [600, 257] on h2 "Required Quiz" at bounding box center [580, 255] width 137 height 12
click at [582, 256] on span "Required" at bounding box center [572, 255] width 38 height 10
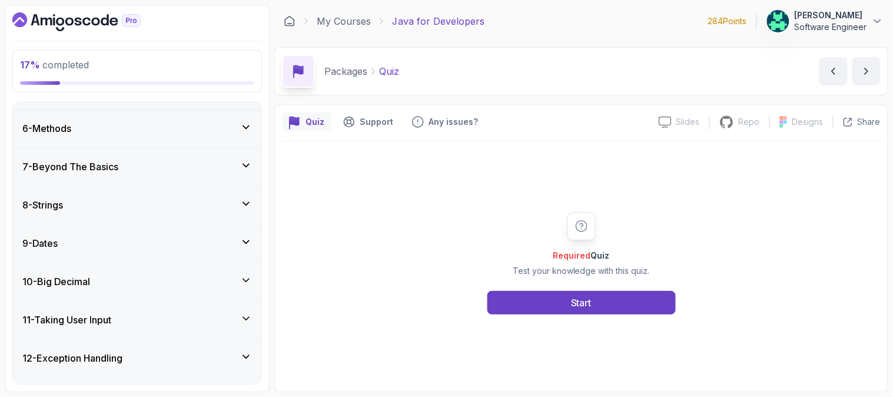
click at [604, 254] on h2 "Required Quiz" at bounding box center [580, 255] width 137 height 12
click at [570, 259] on span "Required" at bounding box center [572, 255] width 38 height 10
click at [540, 302] on button "Start" at bounding box center [581, 303] width 188 height 24
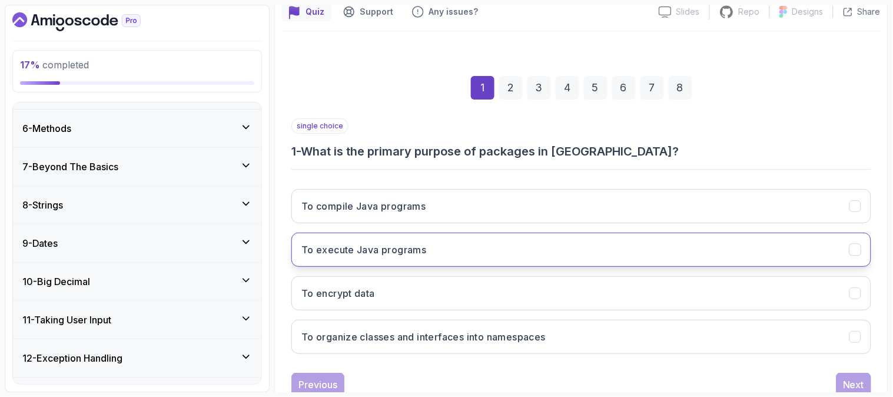
scroll to position [131, 0]
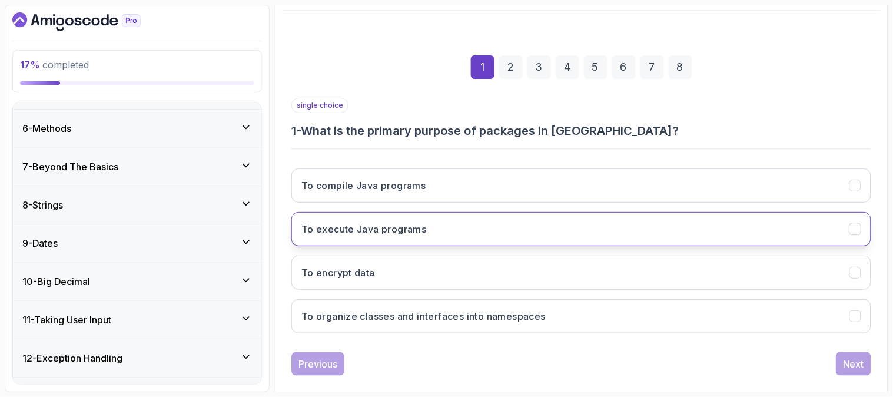
click at [477, 221] on button "To execute Java programs" at bounding box center [581, 229] width 580 height 34
click at [850, 366] on div "Next" at bounding box center [853, 364] width 21 height 14
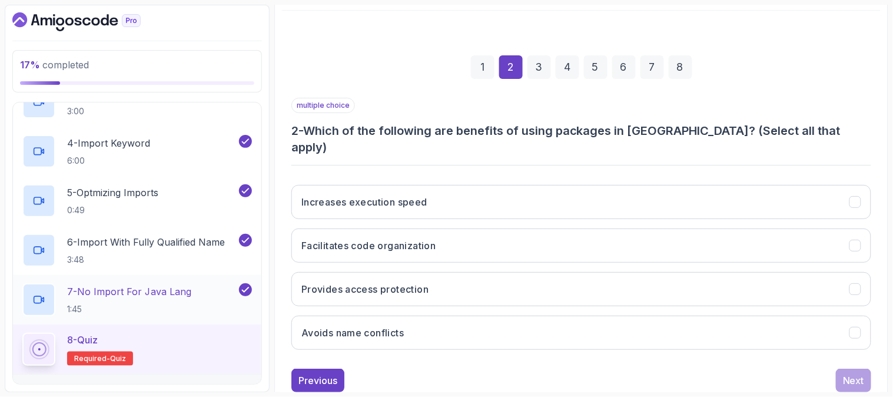
scroll to position [122, 0]
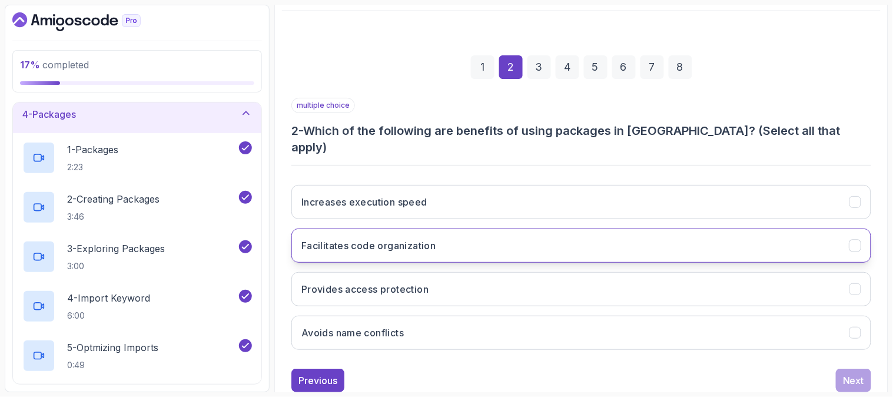
click at [389, 238] on h3 "Facilitates code organization" at bounding box center [368, 245] width 135 height 14
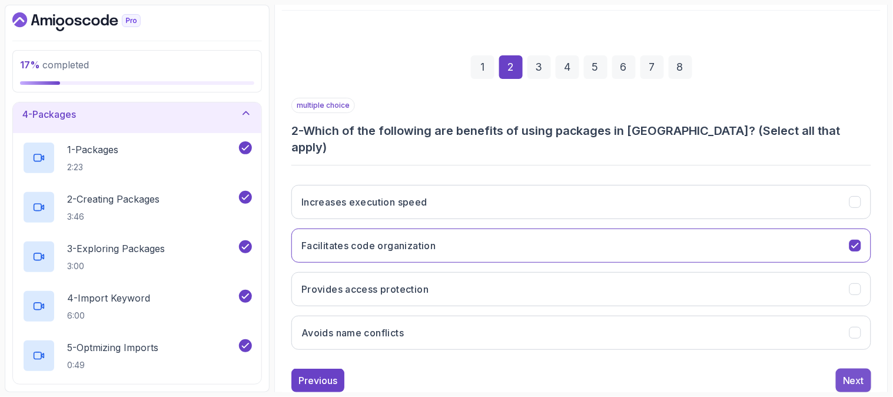
click at [861, 373] on div "Next" at bounding box center [853, 380] width 21 height 14
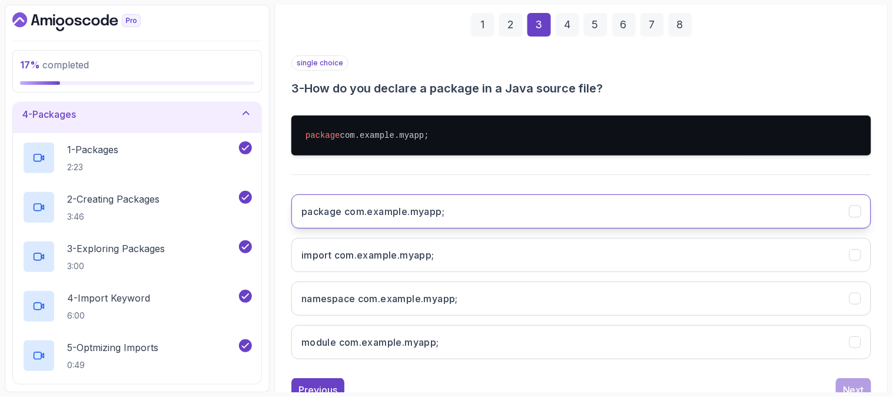
scroll to position [196, 0]
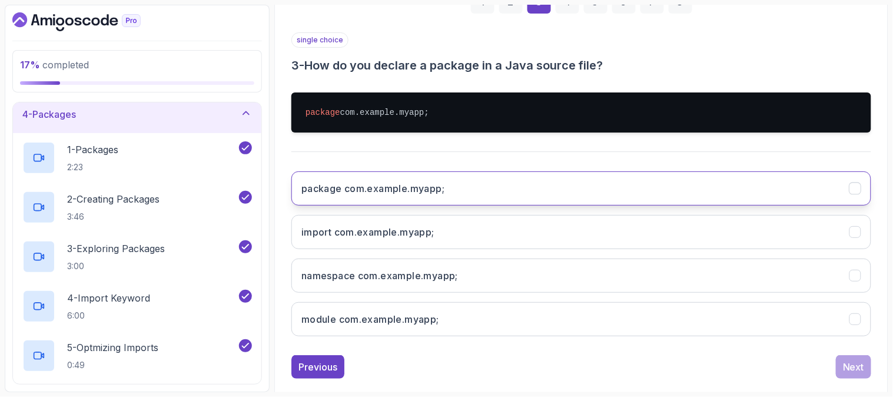
click at [501, 181] on button "package com.example.myapp;" at bounding box center [581, 188] width 580 height 34
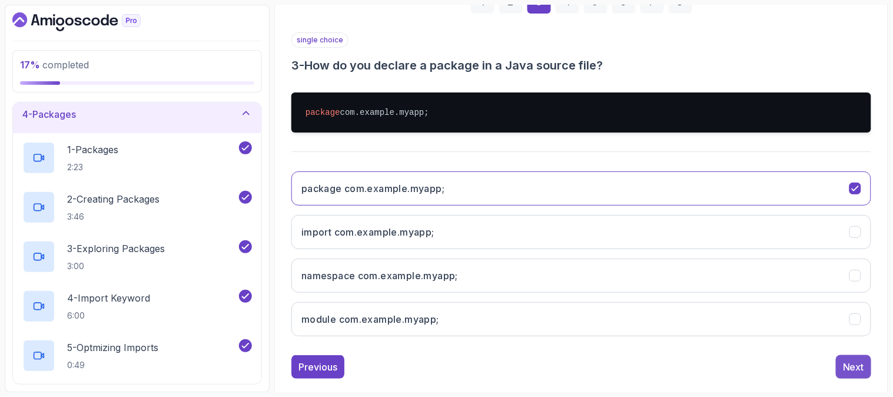
click at [865, 365] on button "Next" at bounding box center [852, 367] width 35 height 24
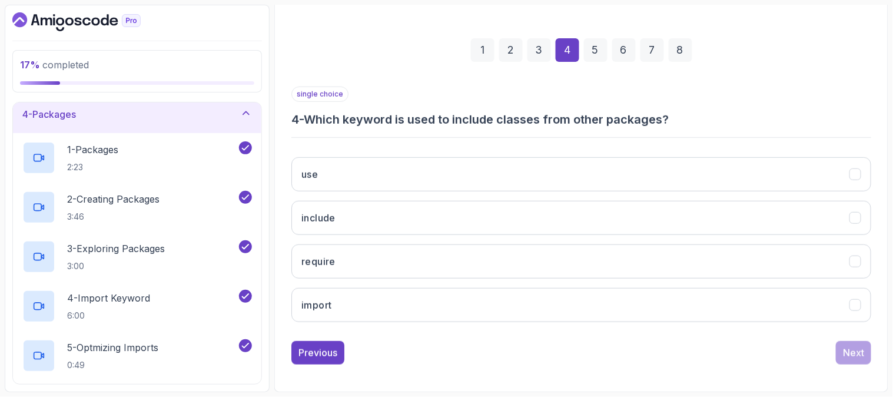
scroll to position [148, 0]
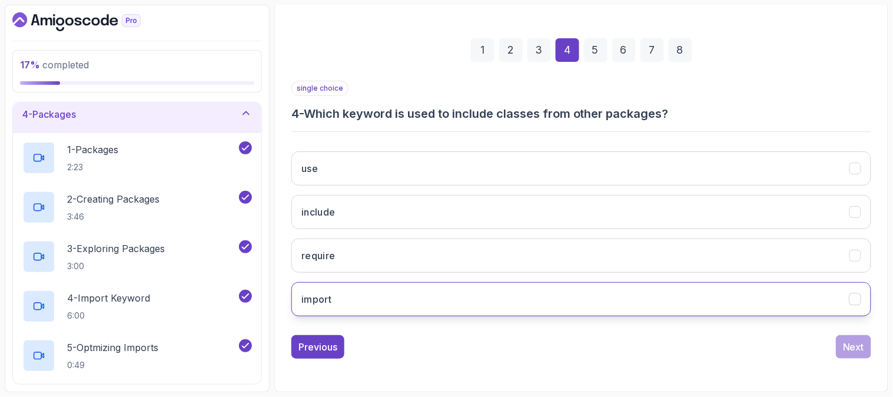
click at [617, 297] on button "import" at bounding box center [581, 299] width 580 height 34
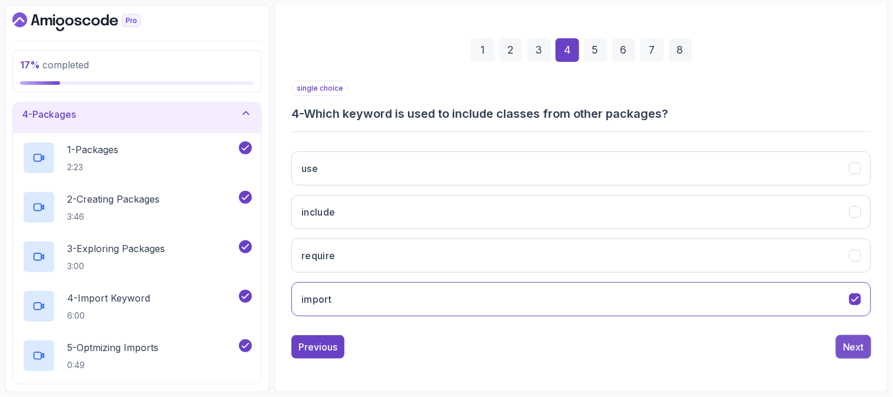
click at [855, 350] on div "Next" at bounding box center [853, 346] width 21 height 14
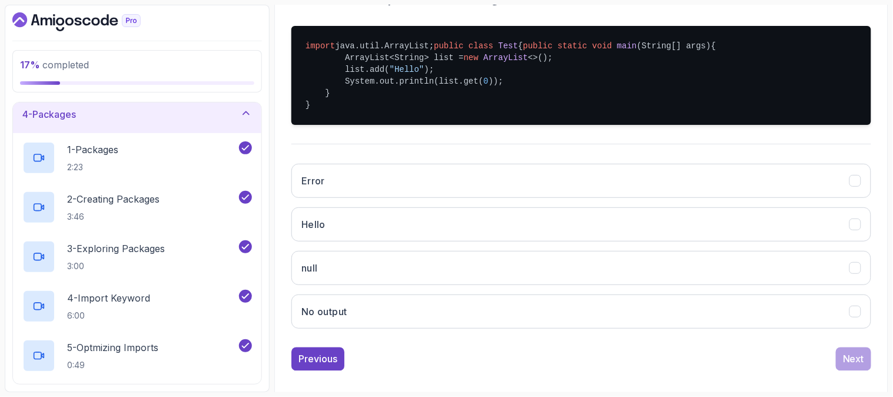
scroll to position [278, 0]
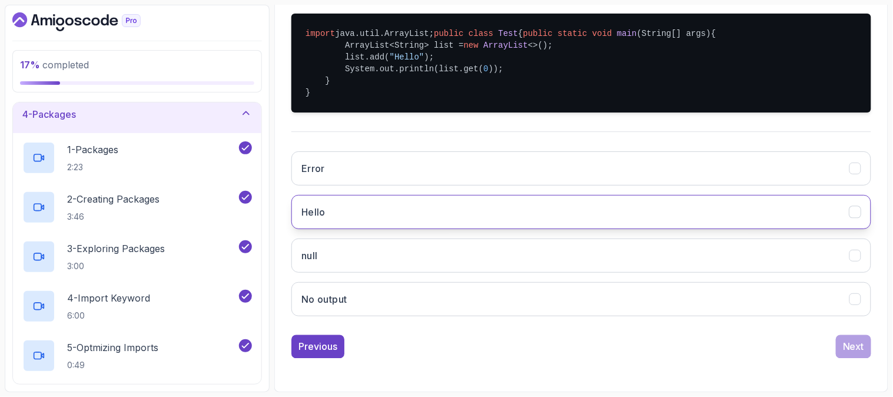
click at [464, 229] on button "Hello" at bounding box center [581, 212] width 580 height 34
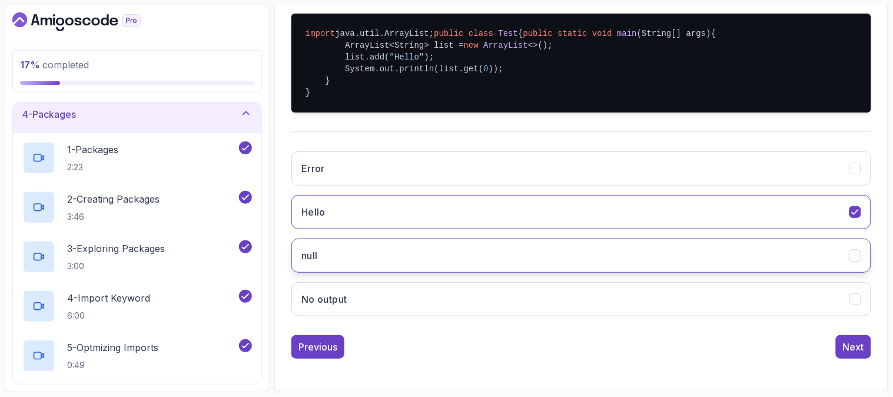
scroll to position [298, 0]
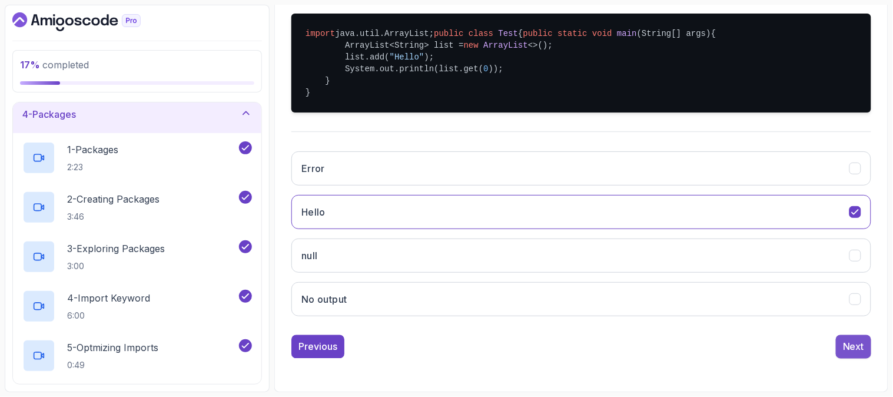
click at [857, 349] on div "Next" at bounding box center [853, 346] width 21 height 14
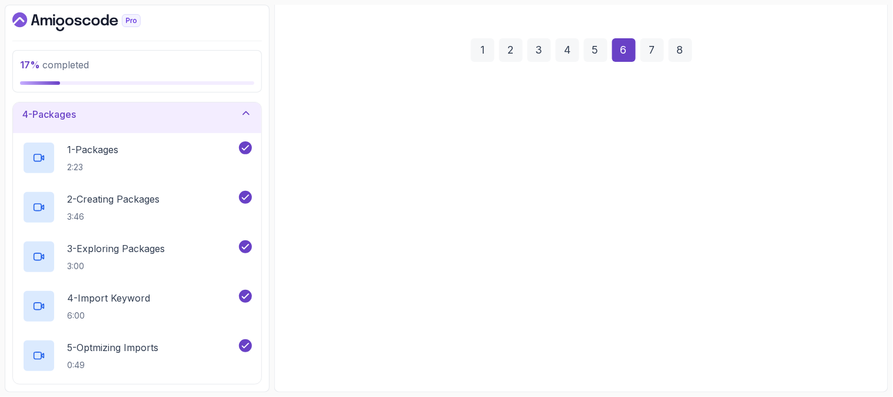
scroll to position [148, 0]
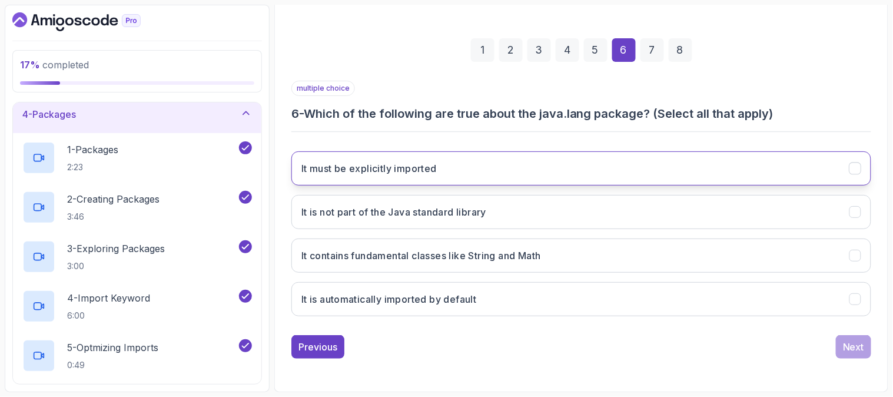
click at [527, 177] on button "It must be explicitly imported" at bounding box center [581, 168] width 580 height 34
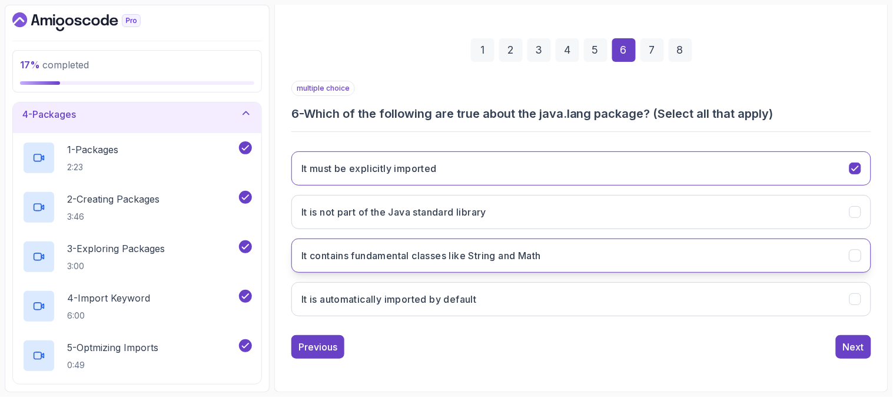
click at [541, 257] on h3 "It contains fundamental classes like String and Math" at bounding box center [420, 255] width 239 height 14
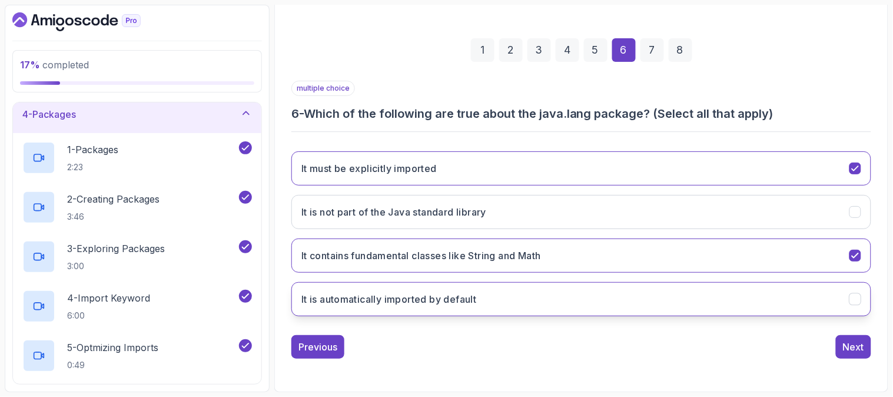
click at [539, 297] on button "It is automatically imported by default" at bounding box center [581, 299] width 580 height 34
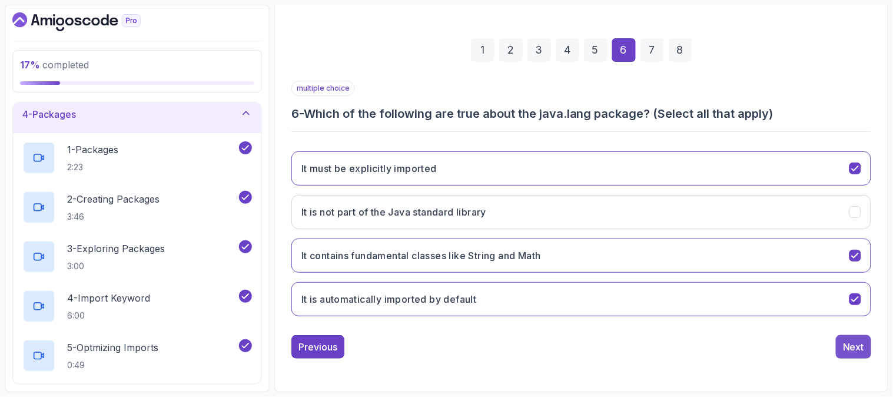
click at [858, 349] on div "Next" at bounding box center [853, 346] width 21 height 14
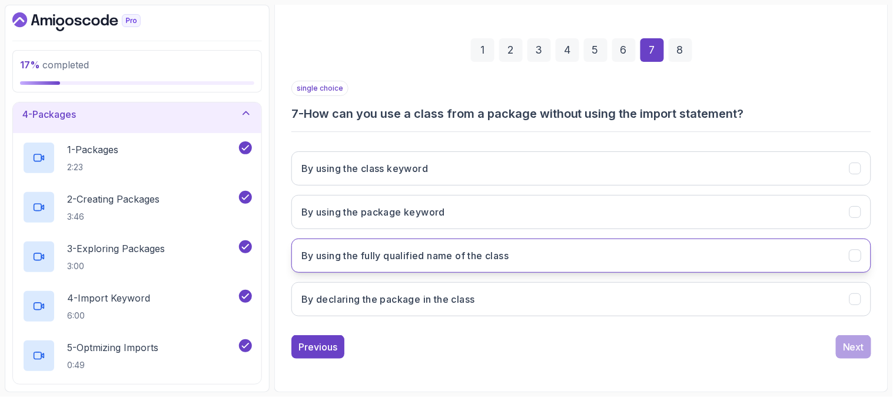
click at [502, 251] on h3 "By using the fully qualified name of the class" at bounding box center [404, 255] width 207 height 14
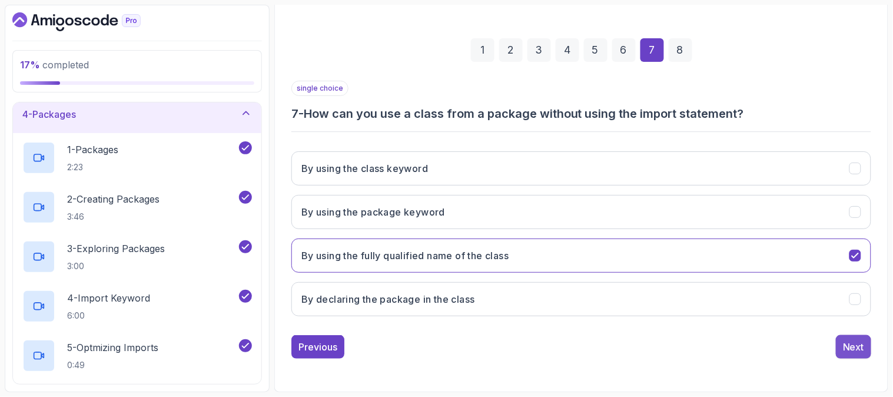
click at [856, 344] on div "Next" at bounding box center [853, 346] width 21 height 14
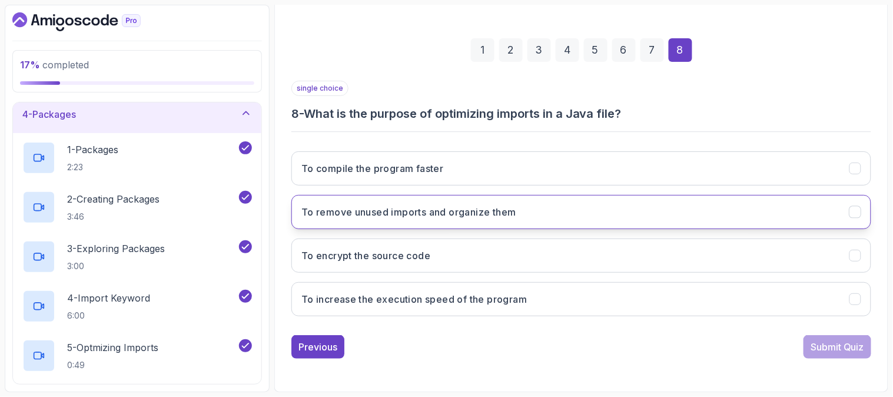
click at [525, 209] on button "To remove unused imports and organize them" at bounding box center [581, 212] width 580 height 34
click at [836, 344] on div "Submit Quiz" at bounding box center [837, 346] width 54 height 14
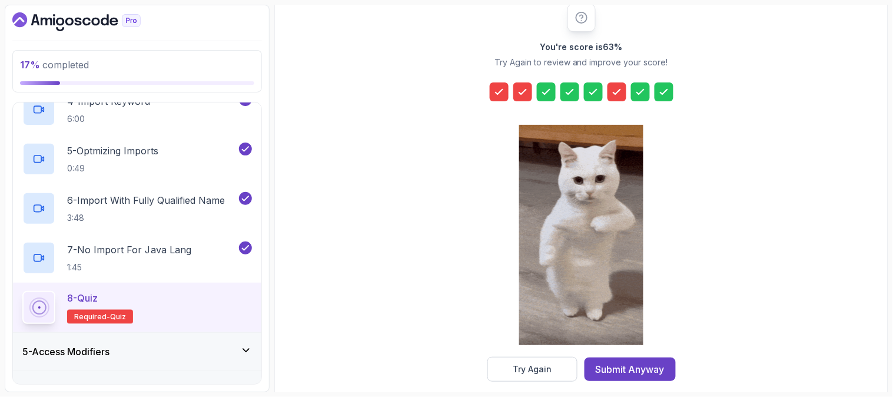
scroll to position [167, 0]
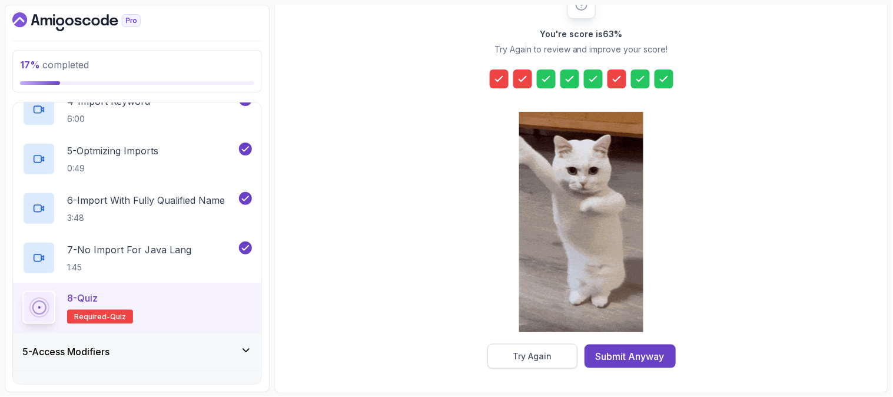
click at [531, 359] on div "Try Again" at bounding box center [531, 356] width 39 height 12
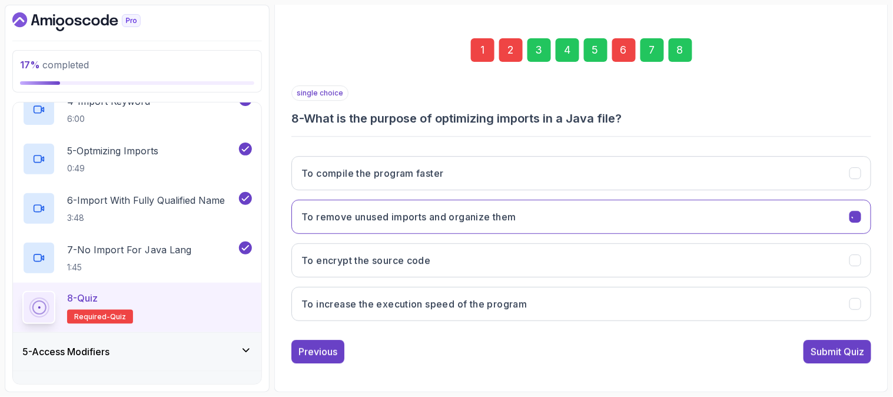
scroll to position [148, 0]
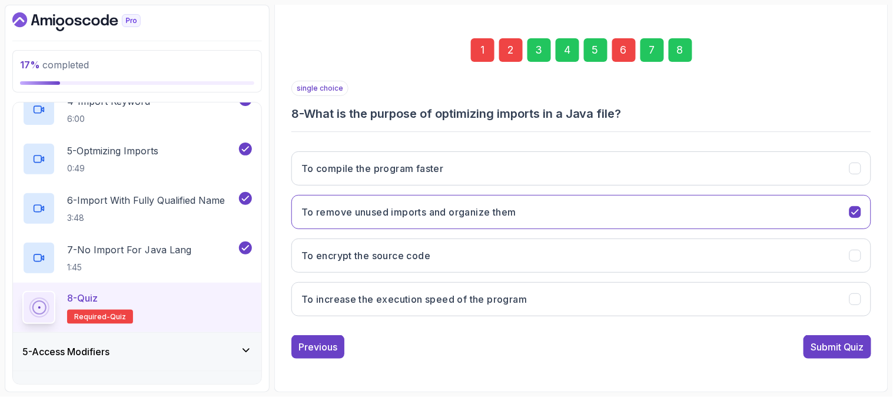
click at [485, 54] on div "1" at bounding box center [483, 50] width 24 height 24
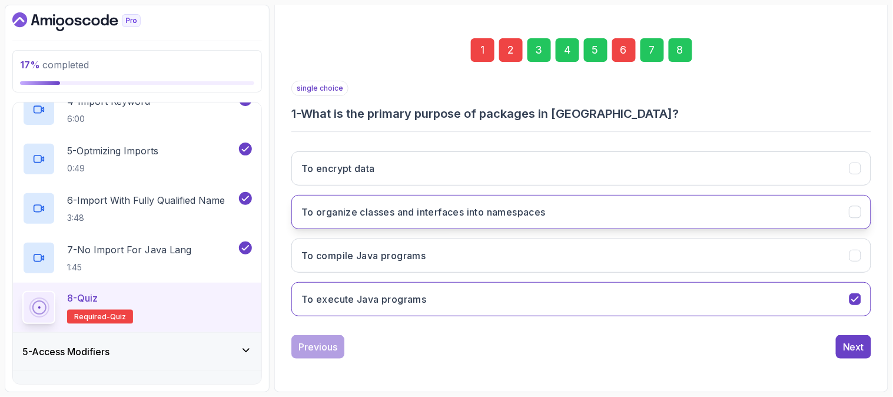
click at [461, 206] on h3 "To organize classes and interfaces into namespaces" at bounding box center [423, 212] width 244 height 14
click at [850, 351] on div "Next" at bounding box center [853, 346] width 21 height 14
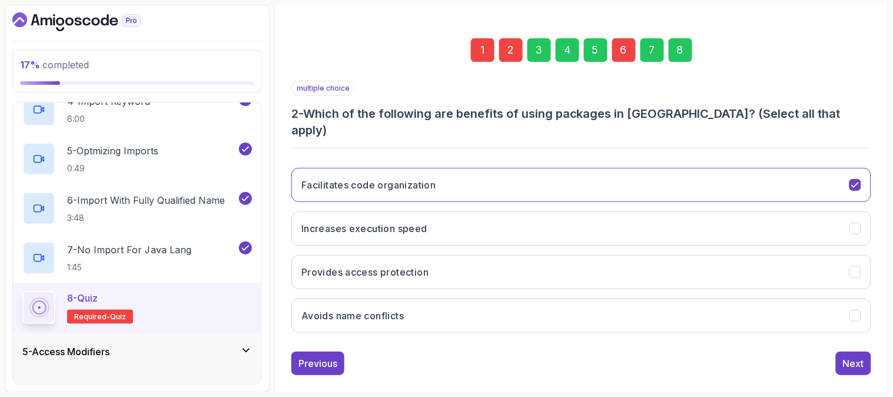
click at [508, 49] on div "2" at bounding box center [511, 50] width 24 height 24
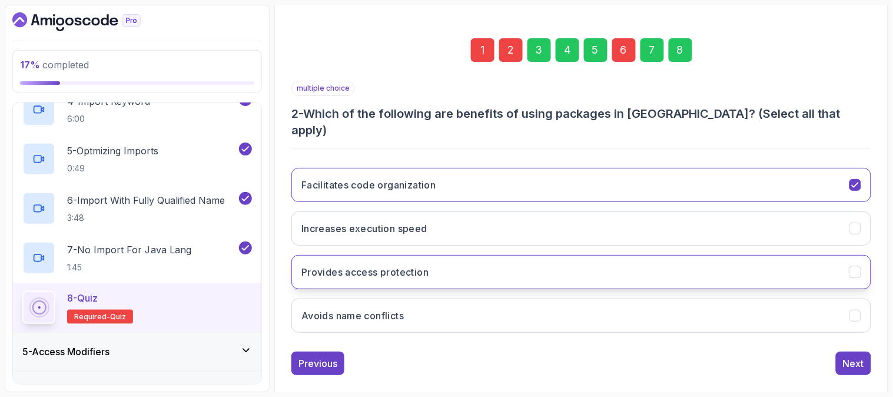
click at [477, 255] on button "Provides access protection" at bounding box center [581, 272] width 580 height 34
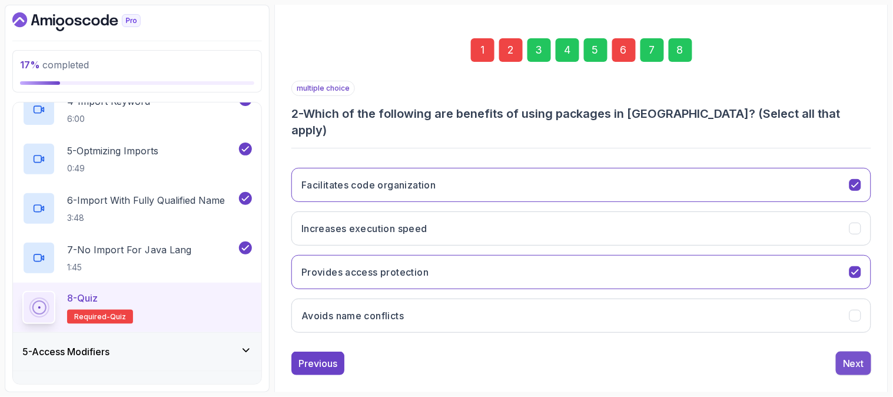
click at [849, 356] on div "Next" at bounding box center [853, 363] width 21 height 14
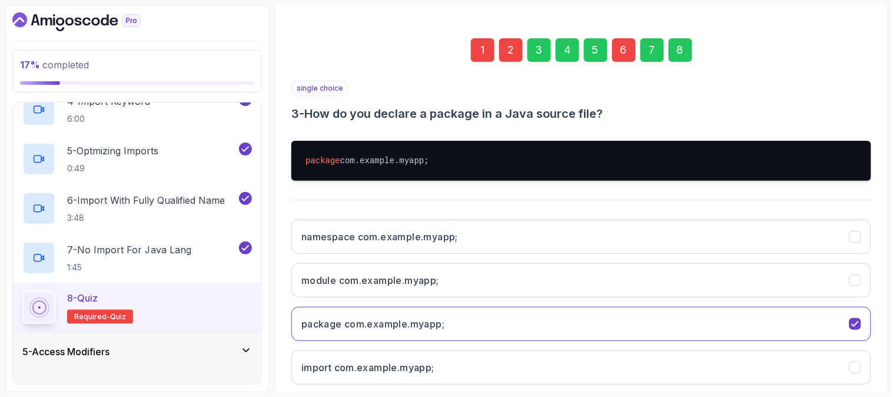
click at [622, 51] on div "6" at bounding box center [624, 50] width 24 height 24
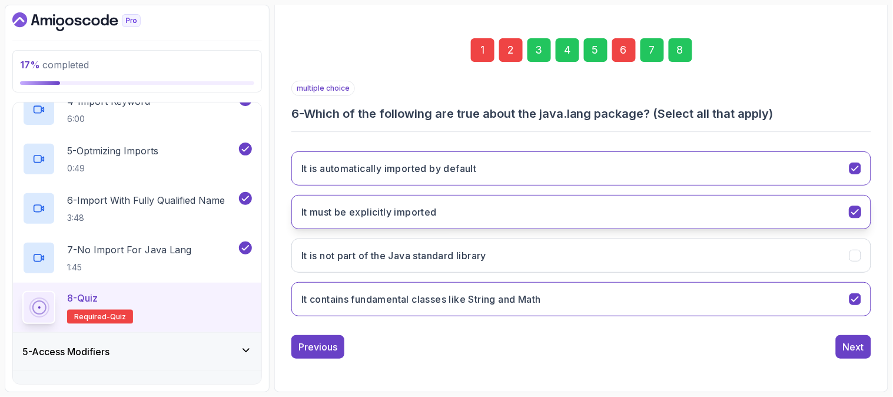
click at [560, 198] on button "It must be explicitly imported" at bounding box center [581, 212] width 580 height 34
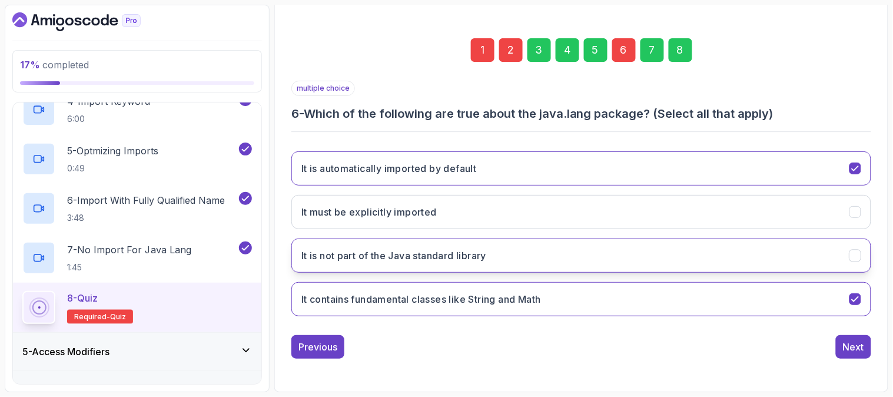
click at [557, 252] on button "It is not part of the Java standard library" at bounding box center [581, 255] width 580 height 34
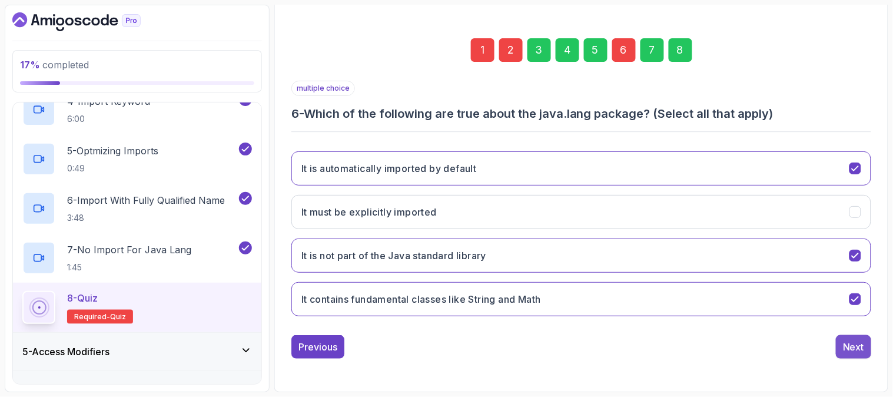
click at [848, 348] on div "Next" at bounding box center [853, 346] width 21 height 14
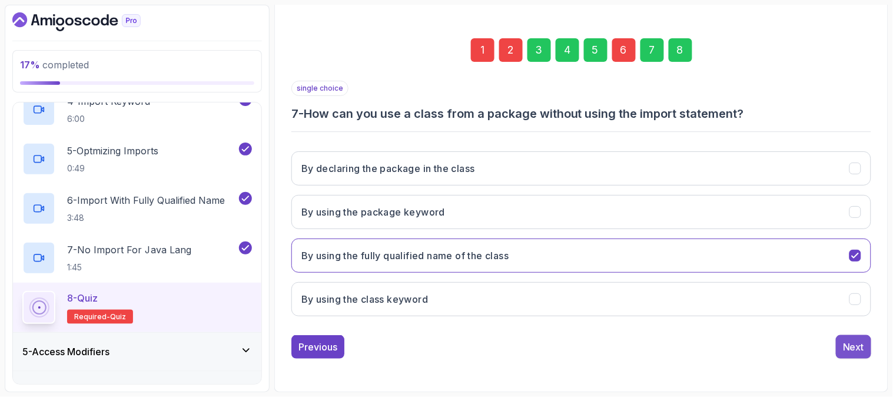
click at [857, 344] on div "Next" at bounding box center [853, 346] width 21 height 14
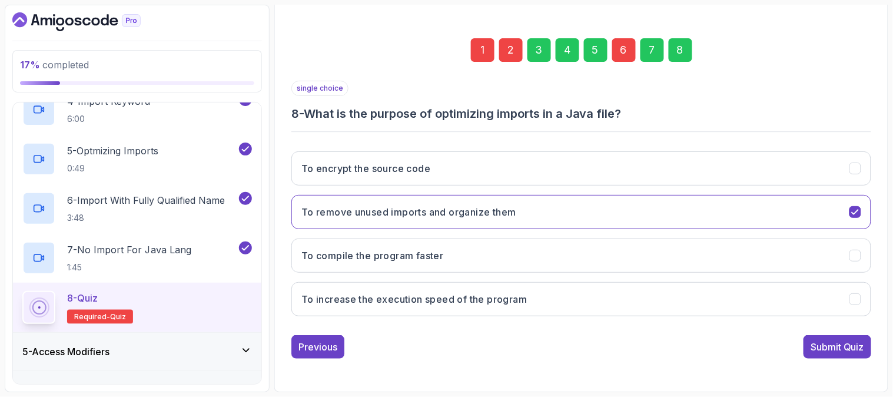
click at [857, 344] on div "Submit Quiz" at bounding box center [837, 346] width 54 height 14
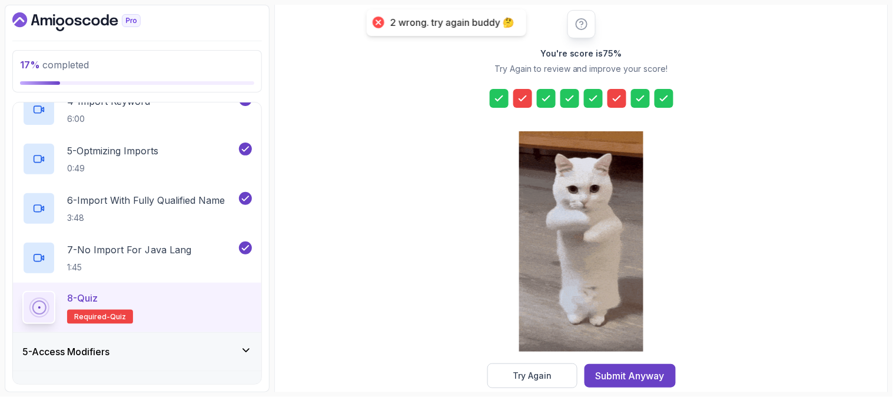
click at [628, 372] on div "Submit Anyway" at bounding box center [629, 375] width 69 height 14
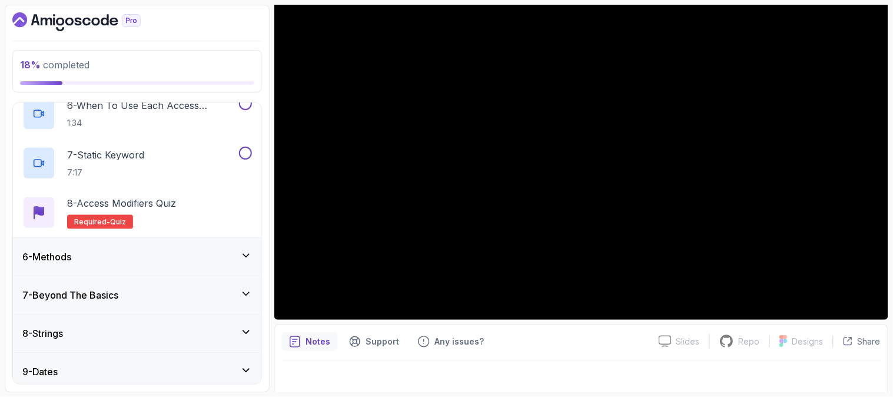
scroll to position [457, 0]
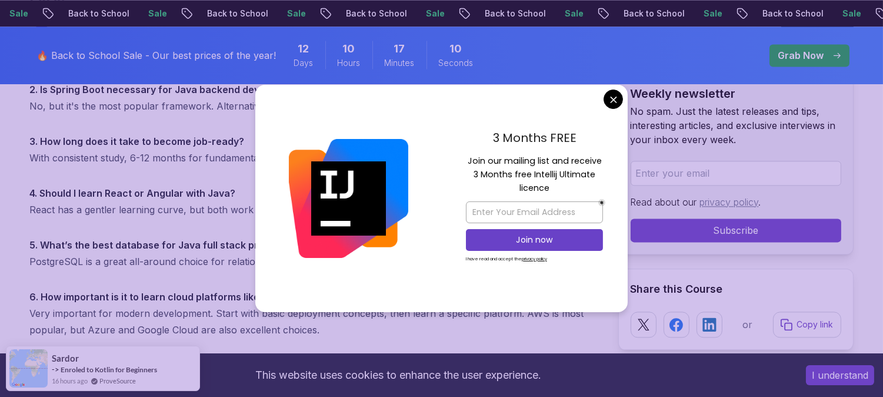
scroll to position [4707, 0]
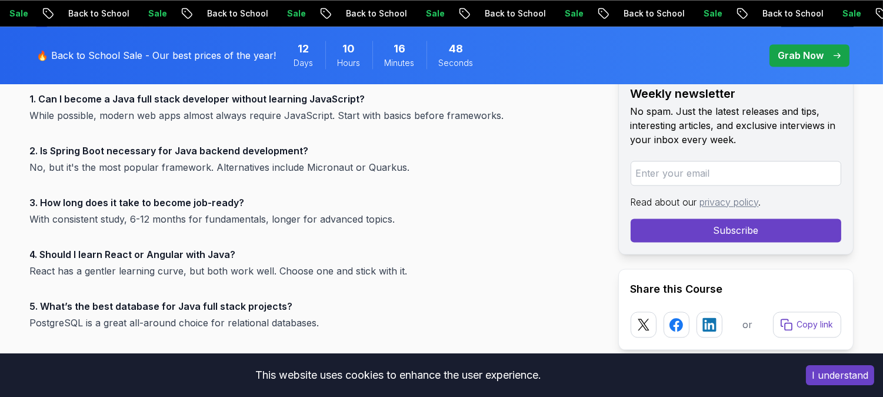
scroll to position [4576, 0]
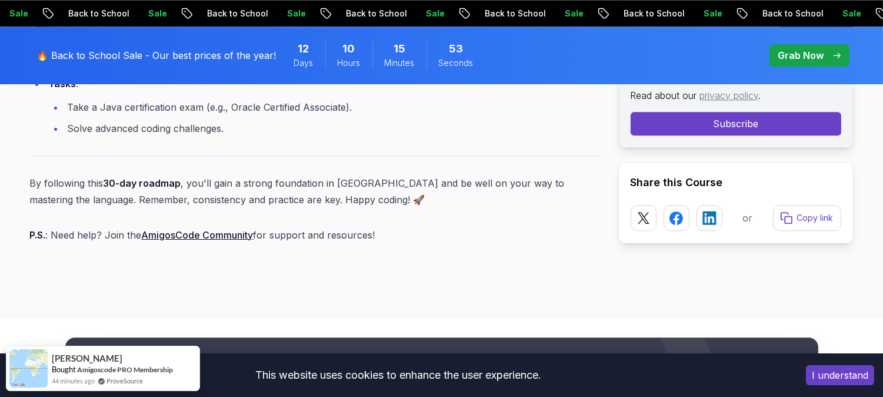
scroll to position [5306, 0]
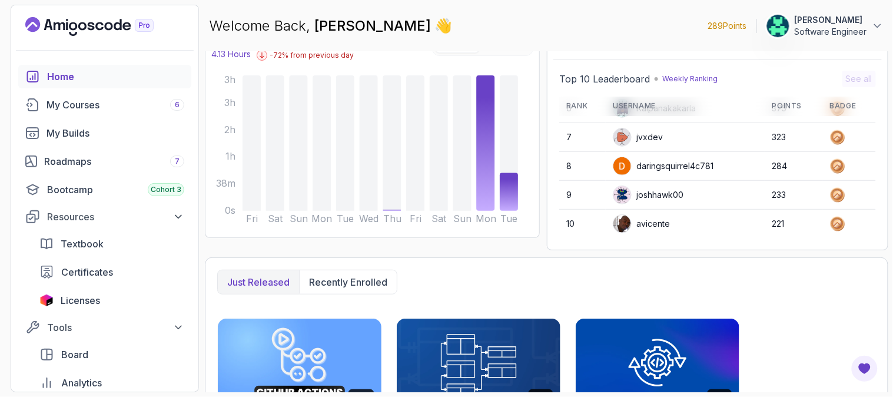
scroll to position [131, 0]
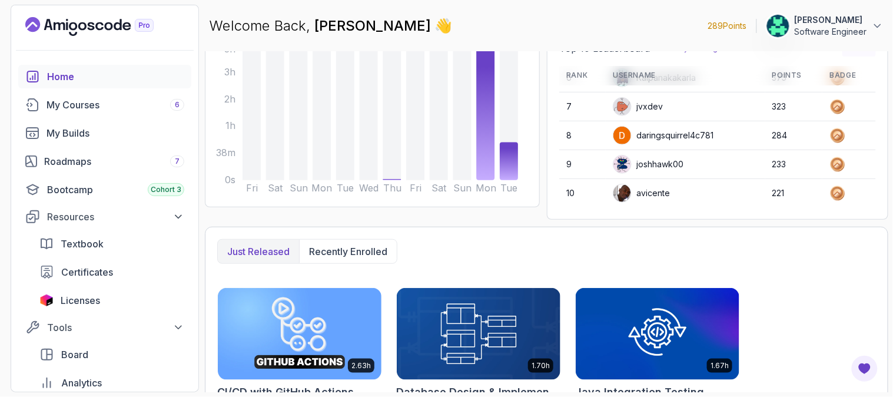
click at [645, 190] on div "avicente" at bounding box center [640, 193] width 57 height 19
click at [667, 162] on div "joshhawk00" at bounding box center [647, 164] width 71 height 19
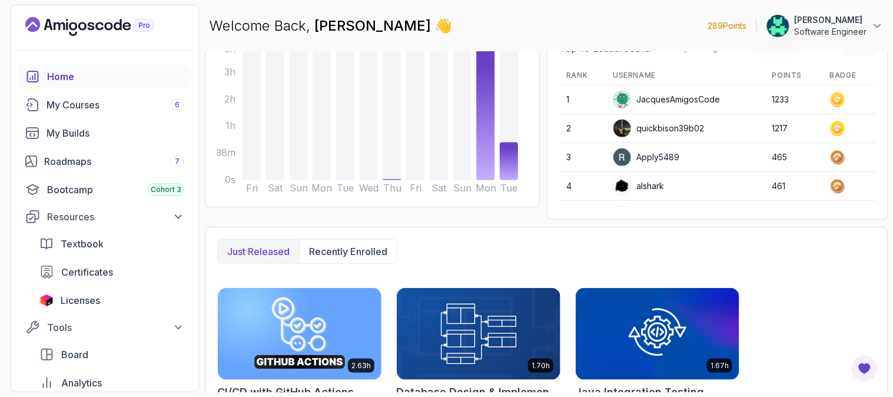
scroll to position [166, 0]
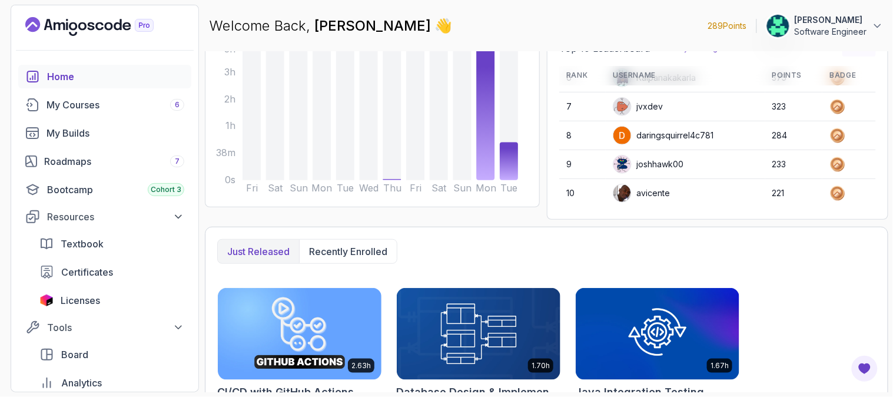
click at [726, 242] on div "Just released Recently enrolled" at bounding box center [546, 251] width 658 height 25
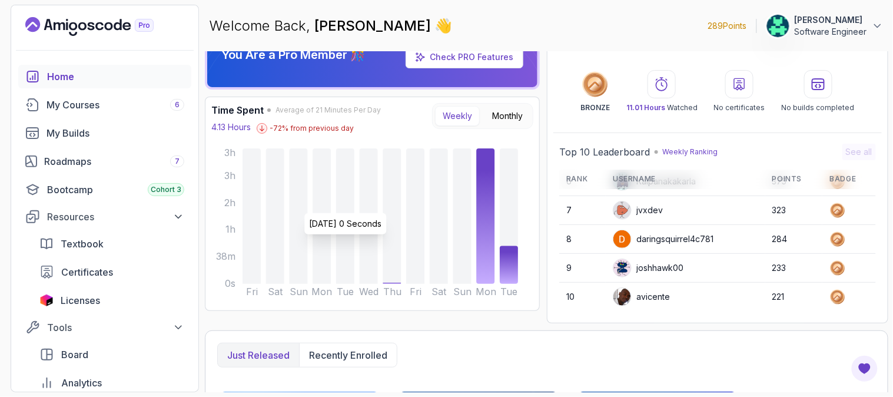
scroll to position [0, 0]
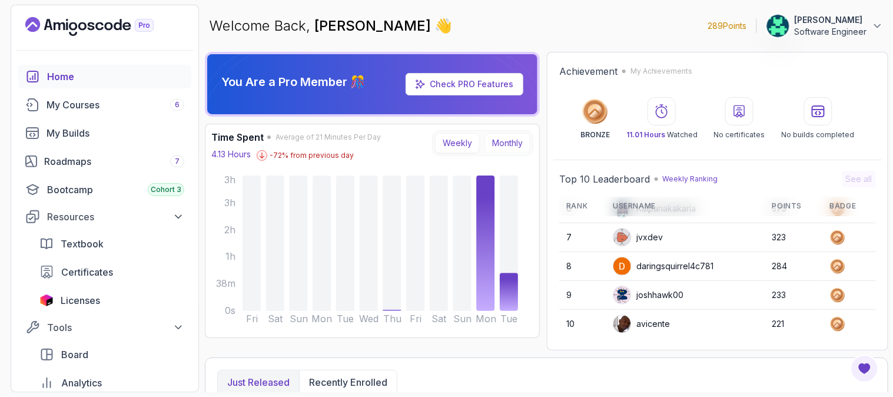
click at [510, 138] on button "Monthly" at bounding box center [507, 143] width 46 height 20
click at [468, 137] on button "Weekly" at bounding box center [457, 143] width 45 height 20
click at [454, 146] on button "Weekly" at bounding box center [457, 143] width 45 height 20
click at [265, 153] on icon at bounding box center [262, 155] width 6 height 6
click at [494, 144] on button "Monthly" at bounding box center [507, 143] width 46 height 20
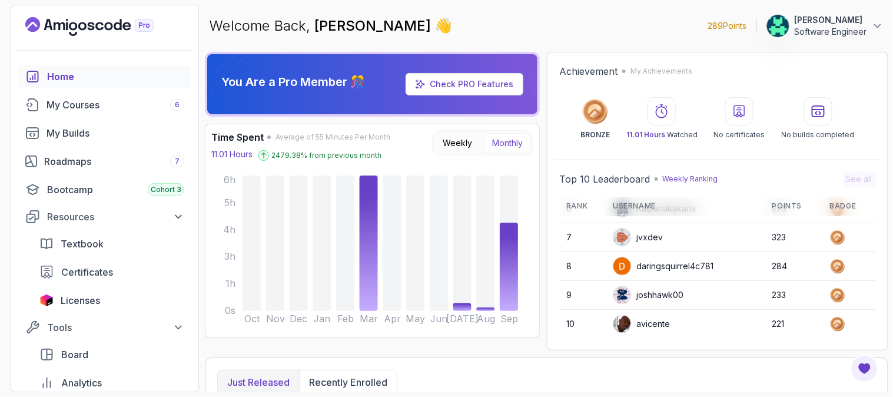
click at [285, 155] on p "2479.38 % from previous month" at bounding box center [326, 155] width 110 height 9
click at [322, 154] on p "2479.38 % from previous month" at bounding box center [326, 155] width 110 height 9
click at [287, 153] on p "2479.38 % from previous month" at bounding box center [326, 155] width 110 height 9
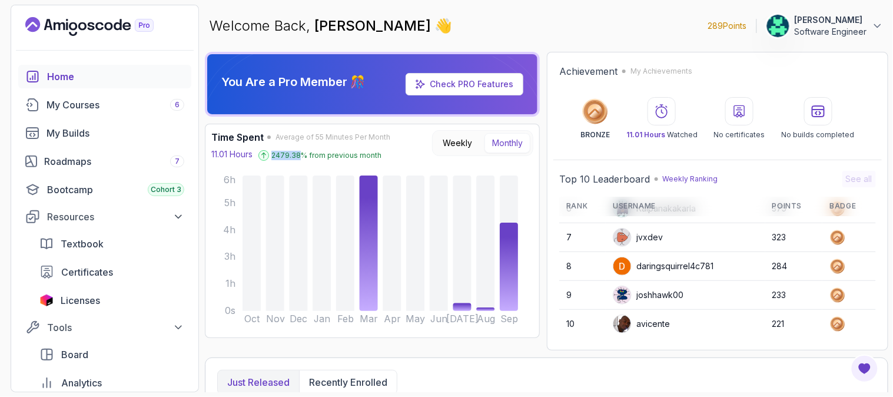
click at [300, 151] on p "2479.38 % from previous month" at bounding box center [326, 155] width 110 height 9
click at [289, 155] on p "2479.38 % from previous month" at bounding box center [326, 155] width 110 height 9
click at [312, 151] on p "2479.38 % from previous month" at bounding box center [326, 155] width 110 height 9
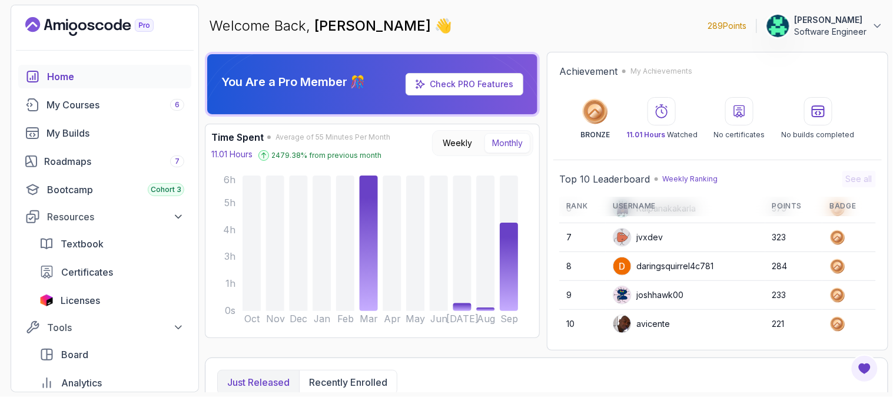
click at [342, 155] on p "2479.38 % from previous month" at bounding box center [326, 155] width 110 height 9
click at [354, 157] on p "2479.38 % from previous month" at bounding box center [326, 155] width 110 height 9
